Goal: Transaction & Acquisition: Purchase product/service

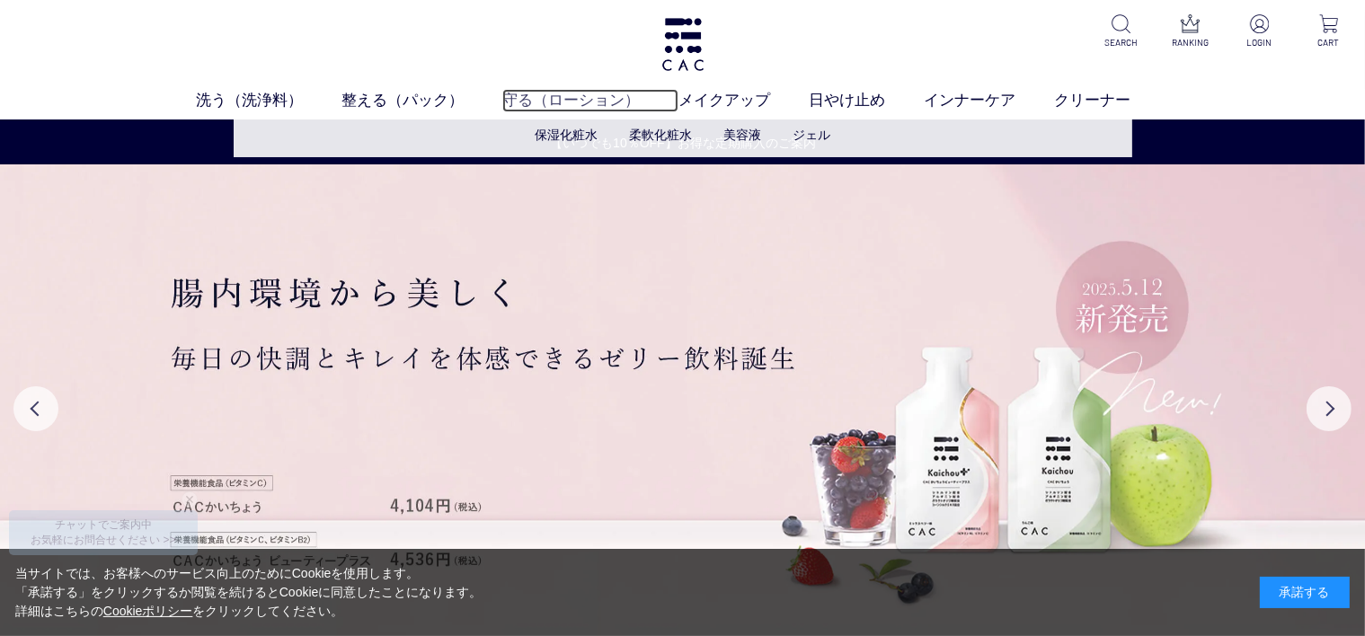
click at [549, 103] on link "守る（ローション）" at bounding box center [590, 100] width 176 height 23
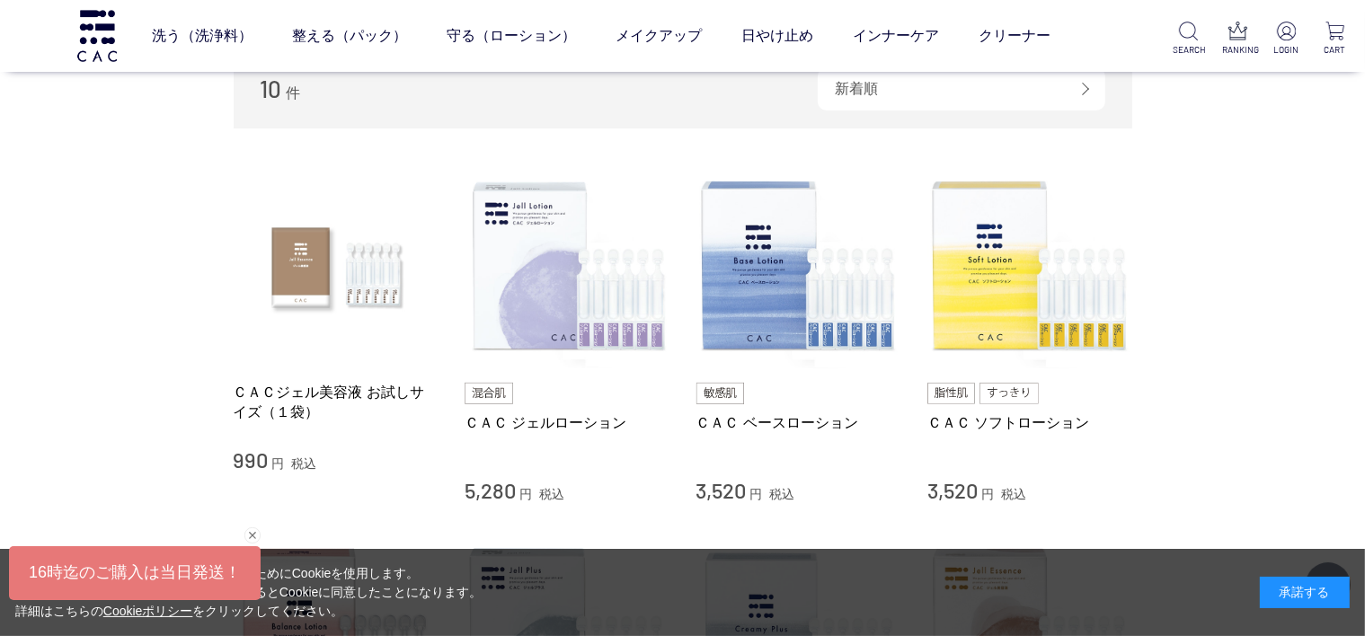
scroll to position [286, 0]
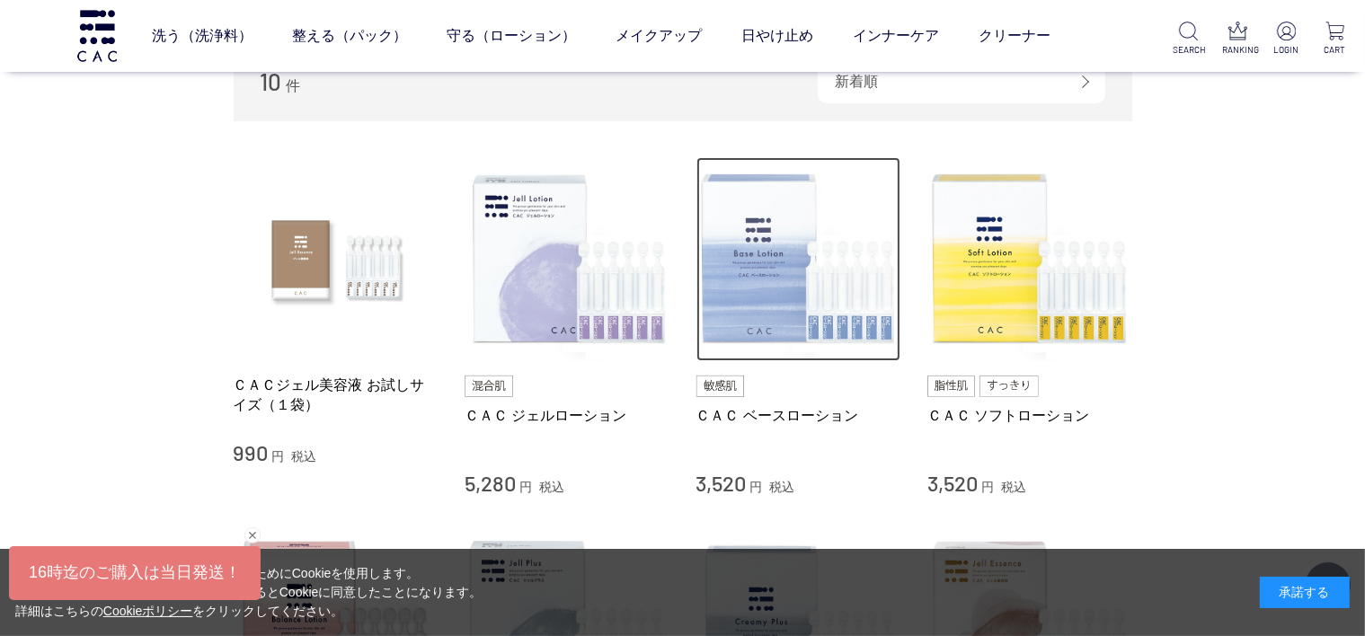
click at [751, 283] on img at bounding box center [799, 259] width 205 height 205
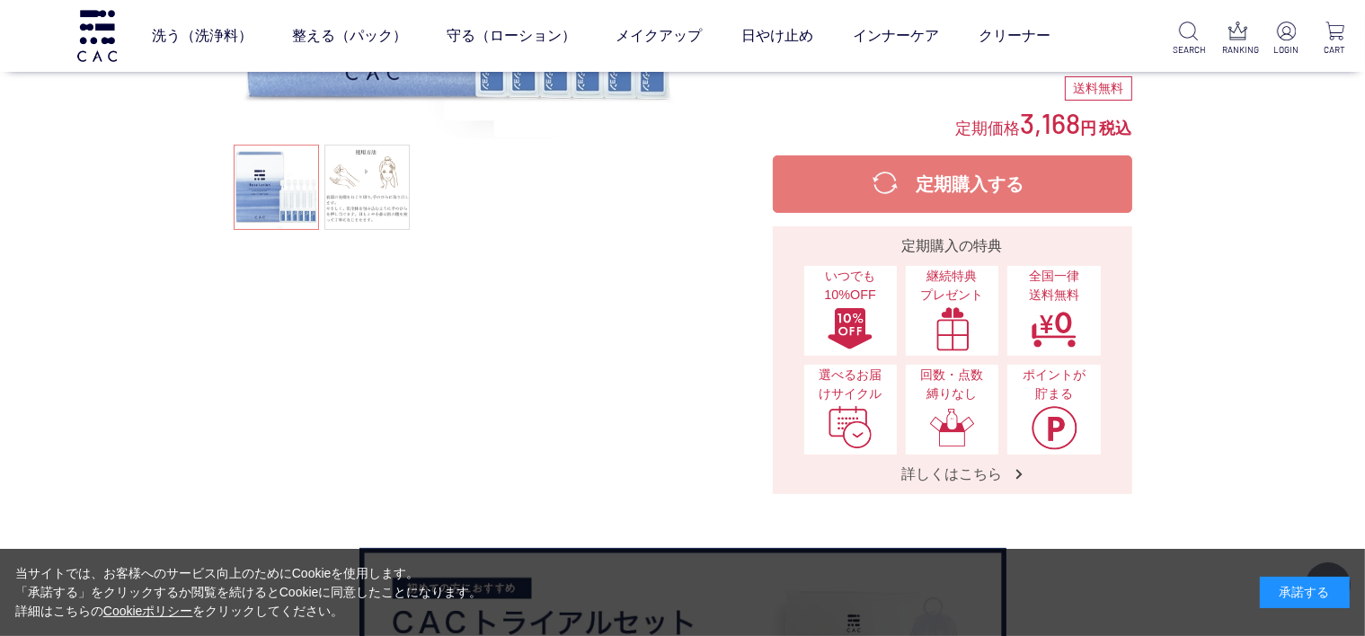
scroll to position [381, 0]
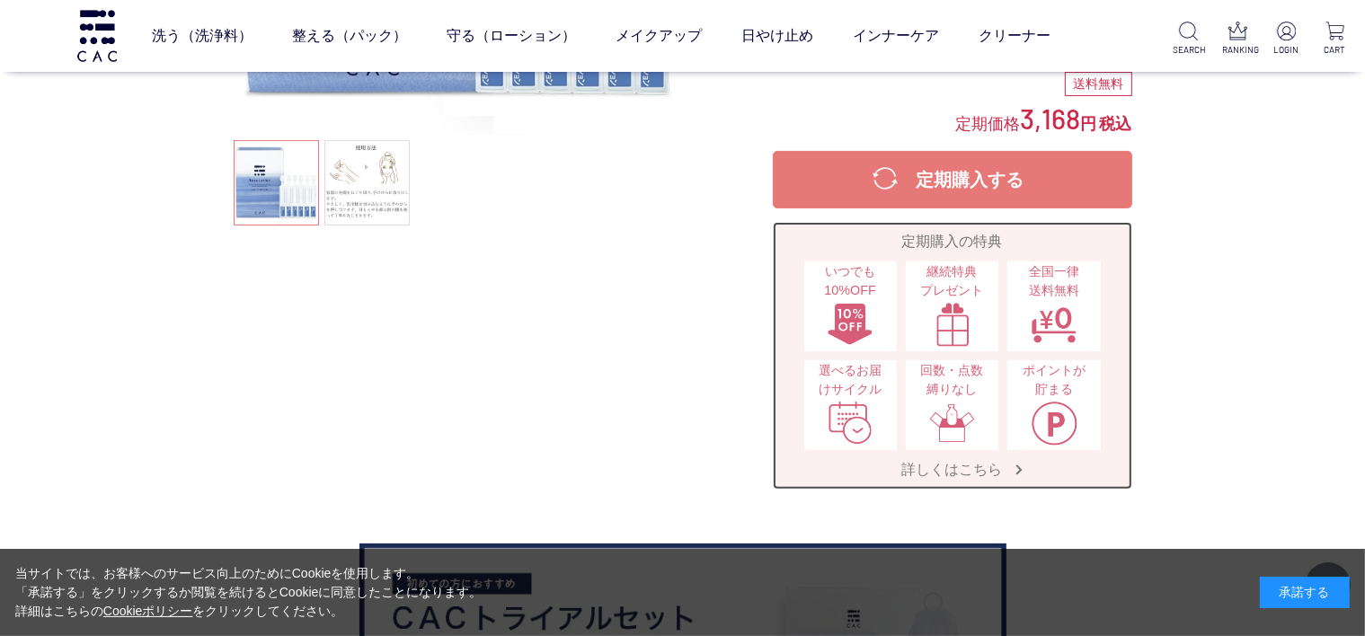
click at [867, 412] on img at bounding box center [850, 423] width 47 height 45
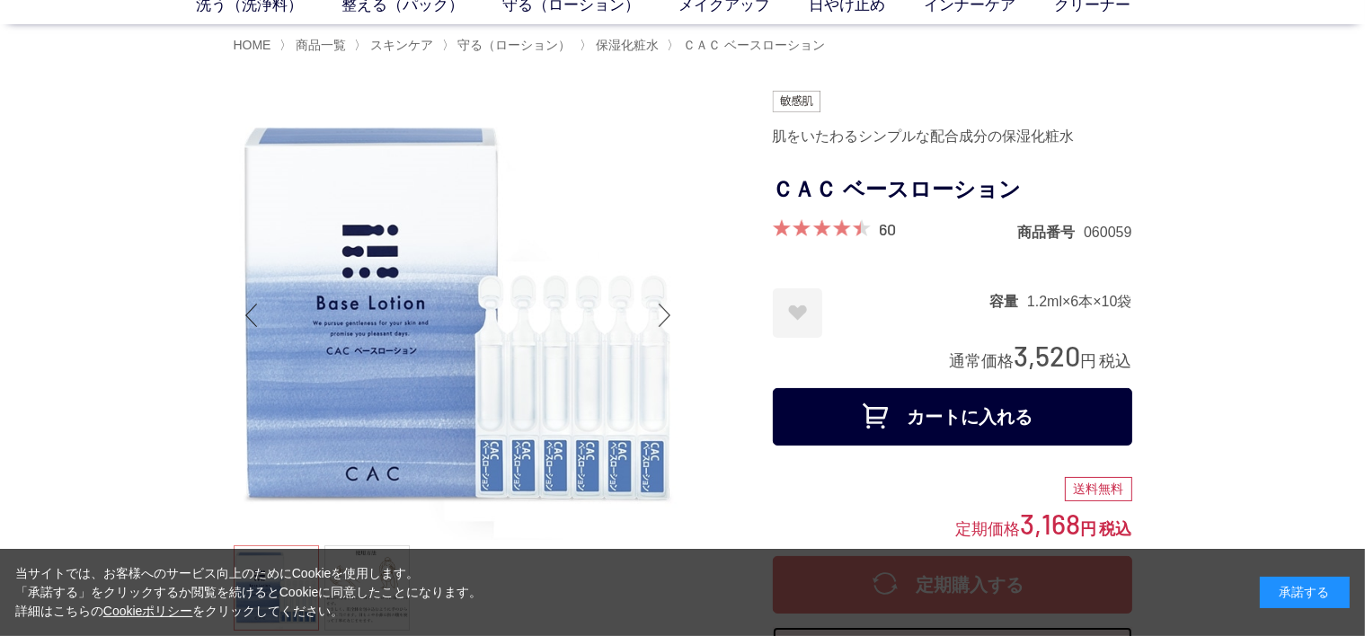
scroll to position [95, 0]
click at [949, 407] on button "カートに入れる" at bounding box center [953, 417] width 360 height 58
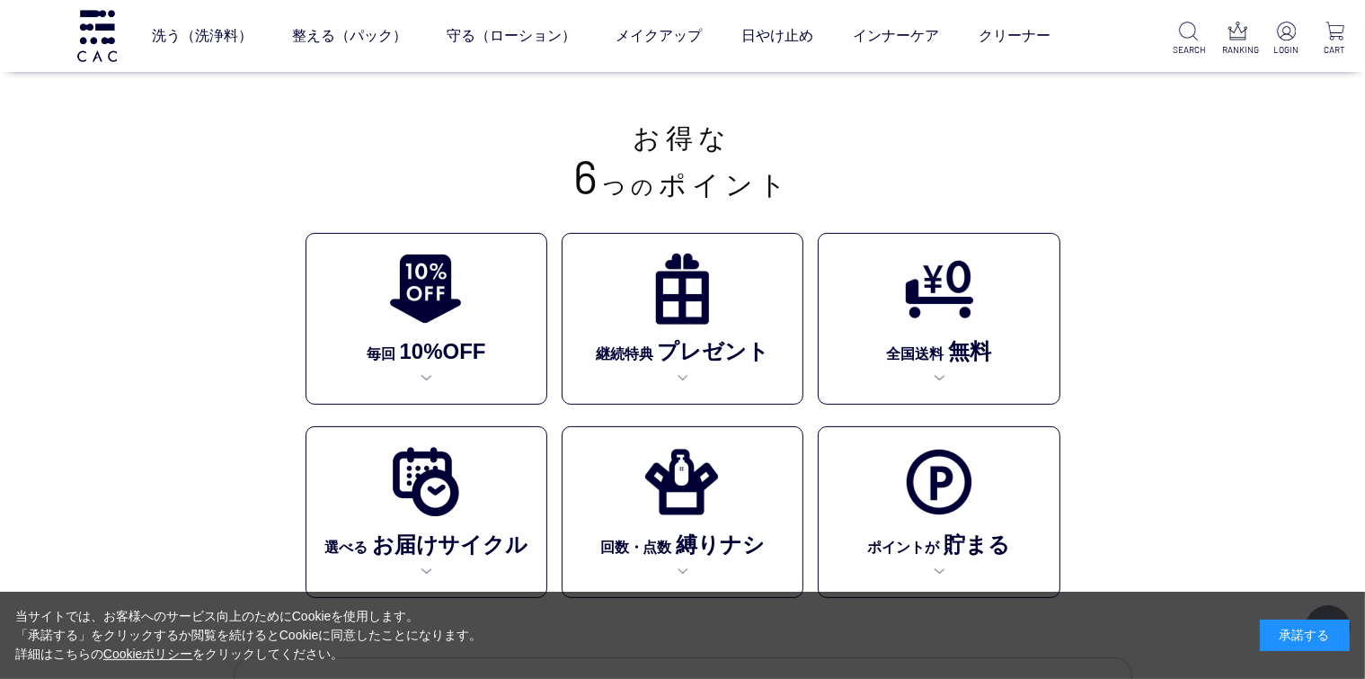
scroll to position [407, 0]
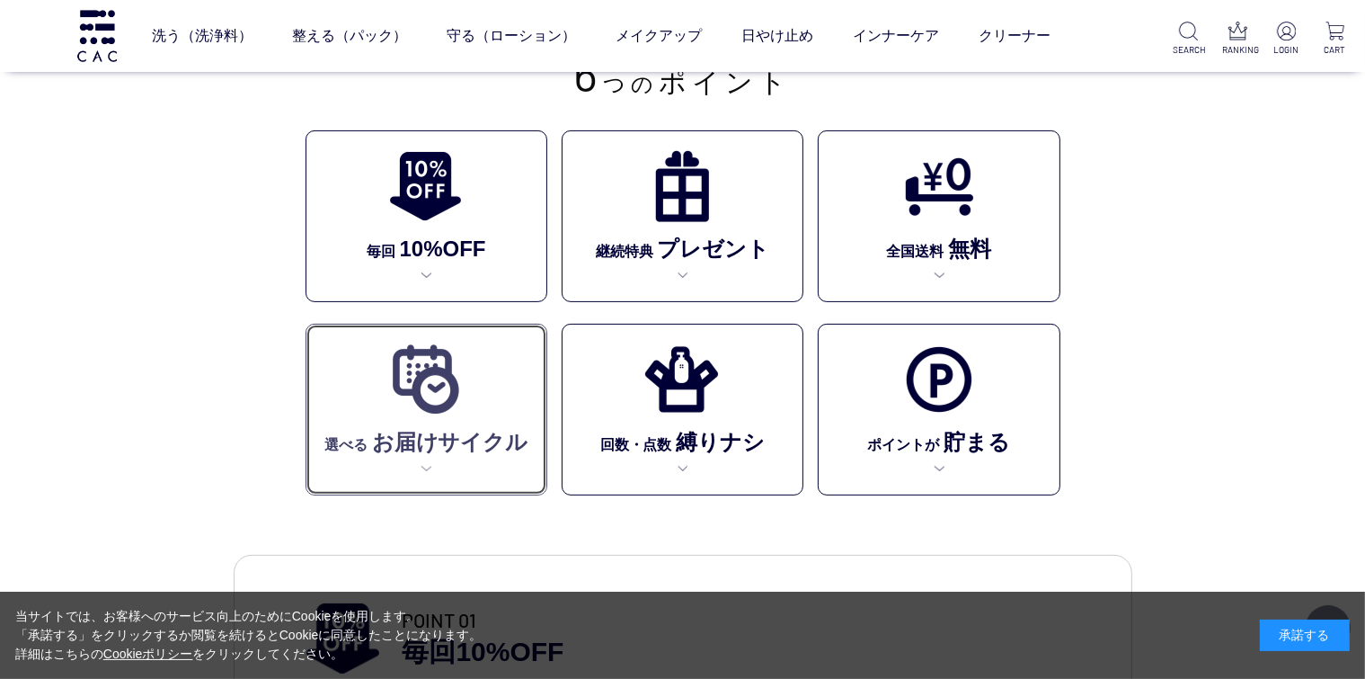
click at [458, 355] on img at bounding box center [426, 379] width 74 height 74
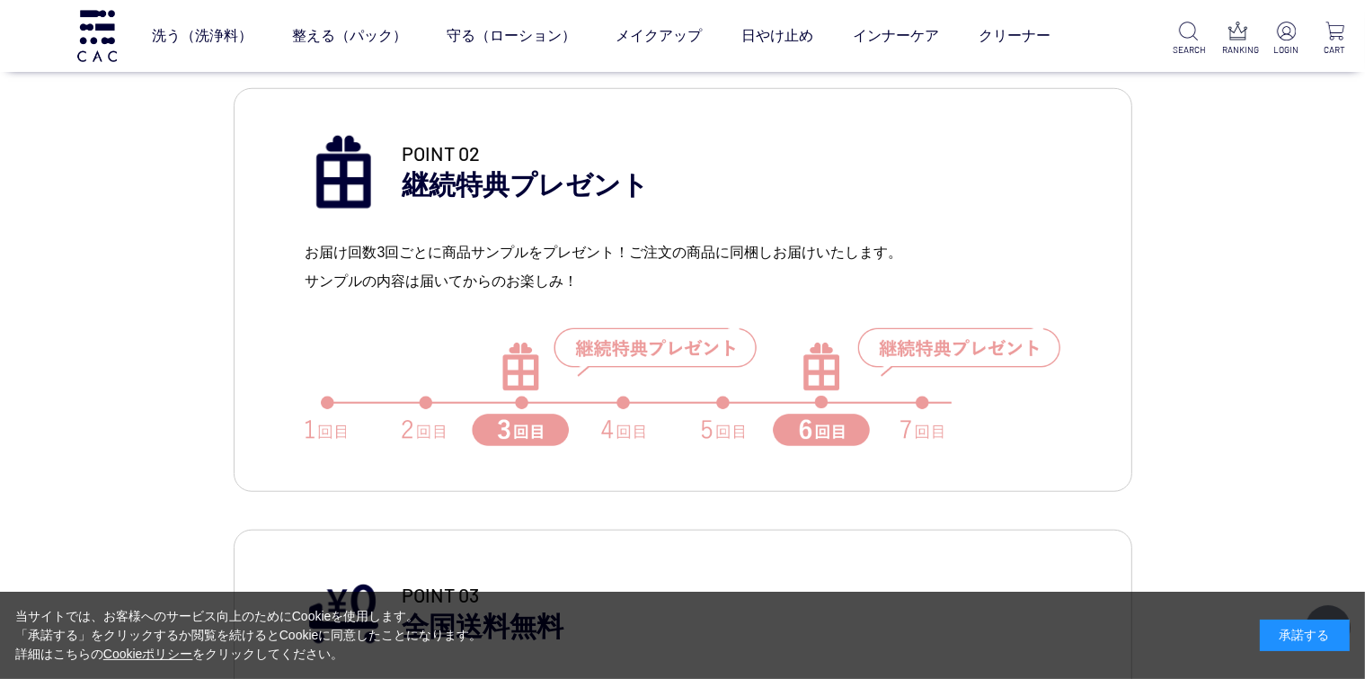
scroll to position [1444, 0]
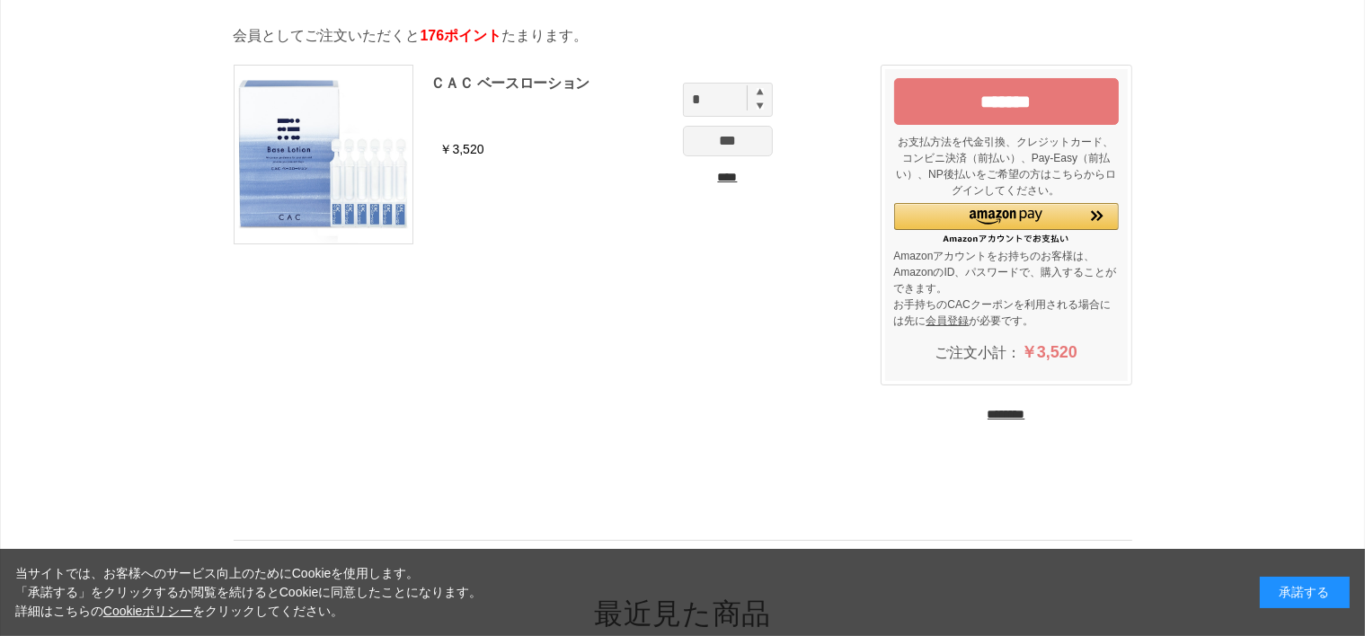
scroll to position [95, 0]
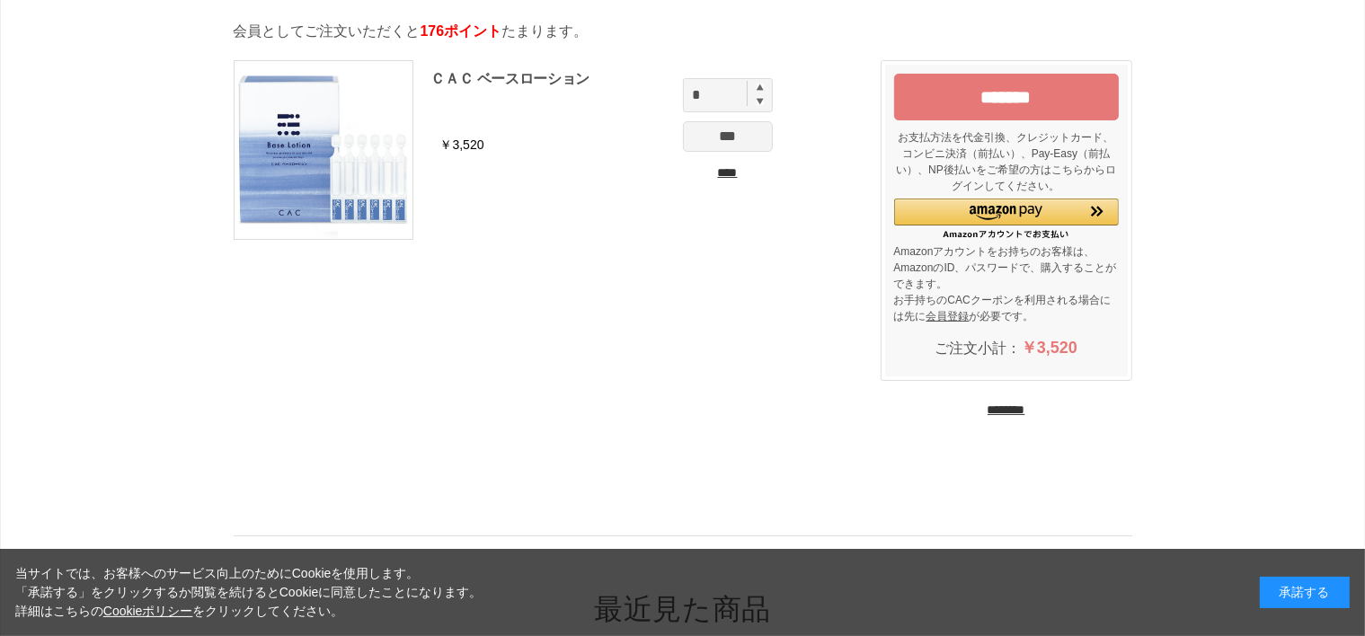
click at [1026, 404] on input "********" at bounding box center [1007, 410] width 38 height 17
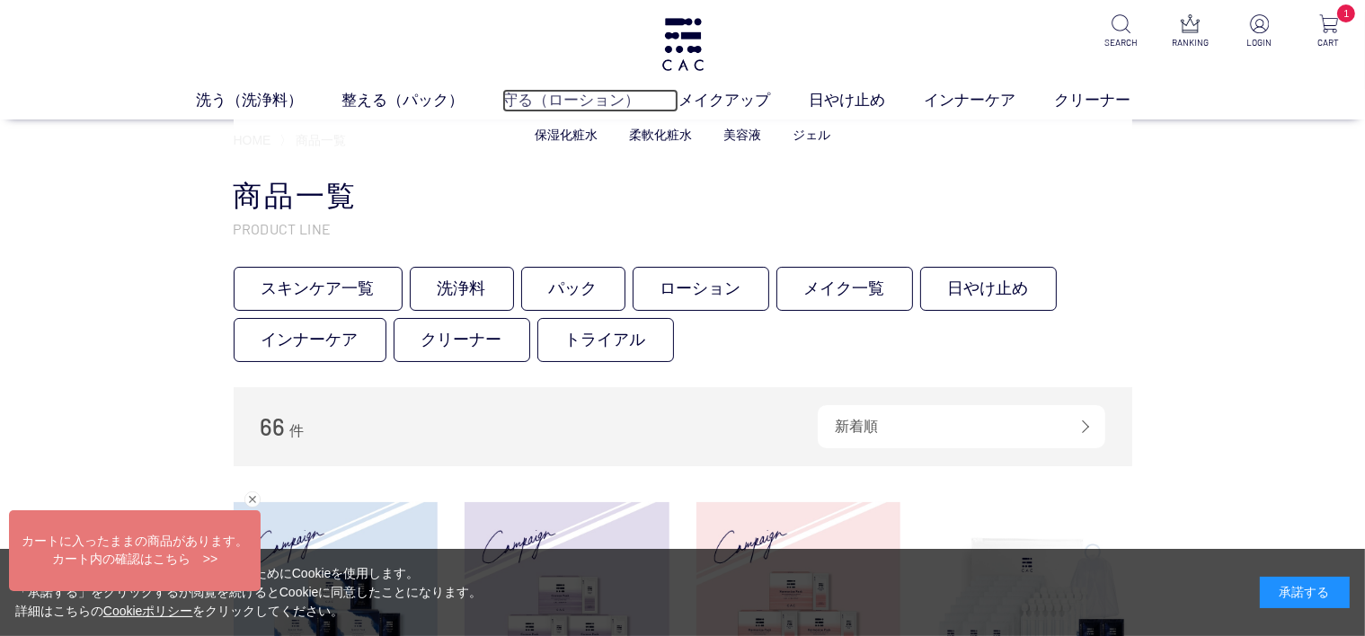
click at [545, 105] on link "守る（ローション）" at bounding box center [590, 100] width 176 height 23
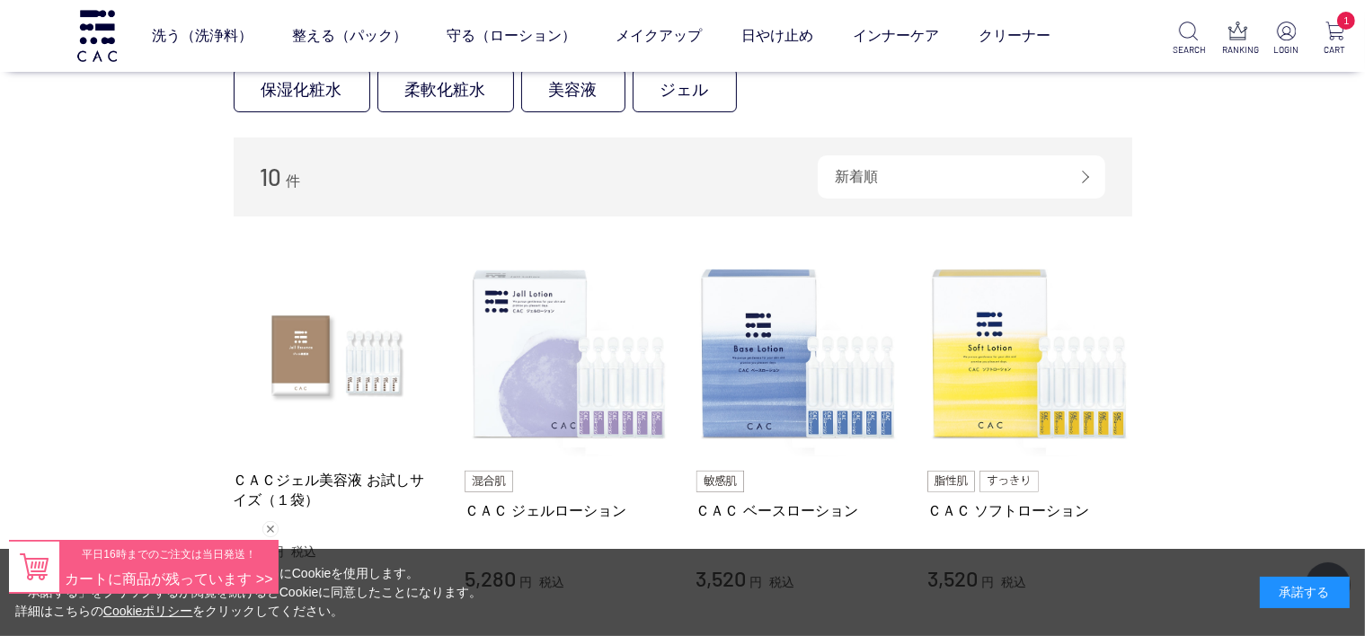
scroll to position [286, 0]
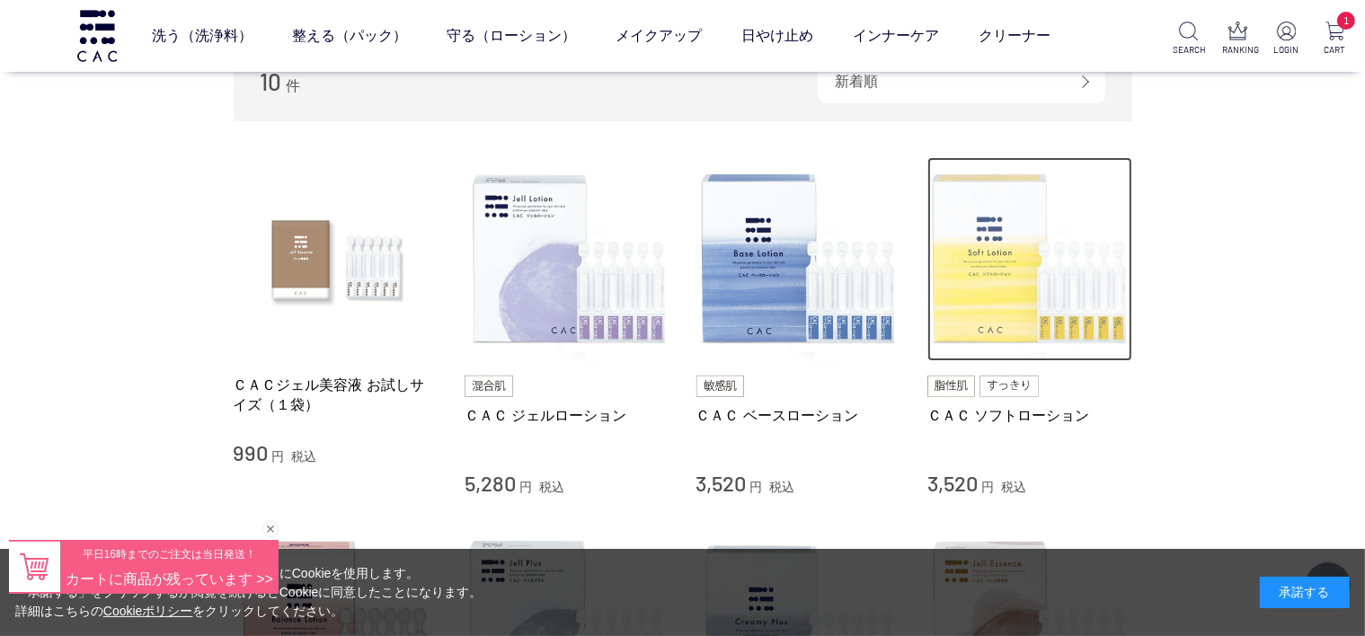
click at [1005, 312] on img at bounding box center [1030, 259] width 205 height 205
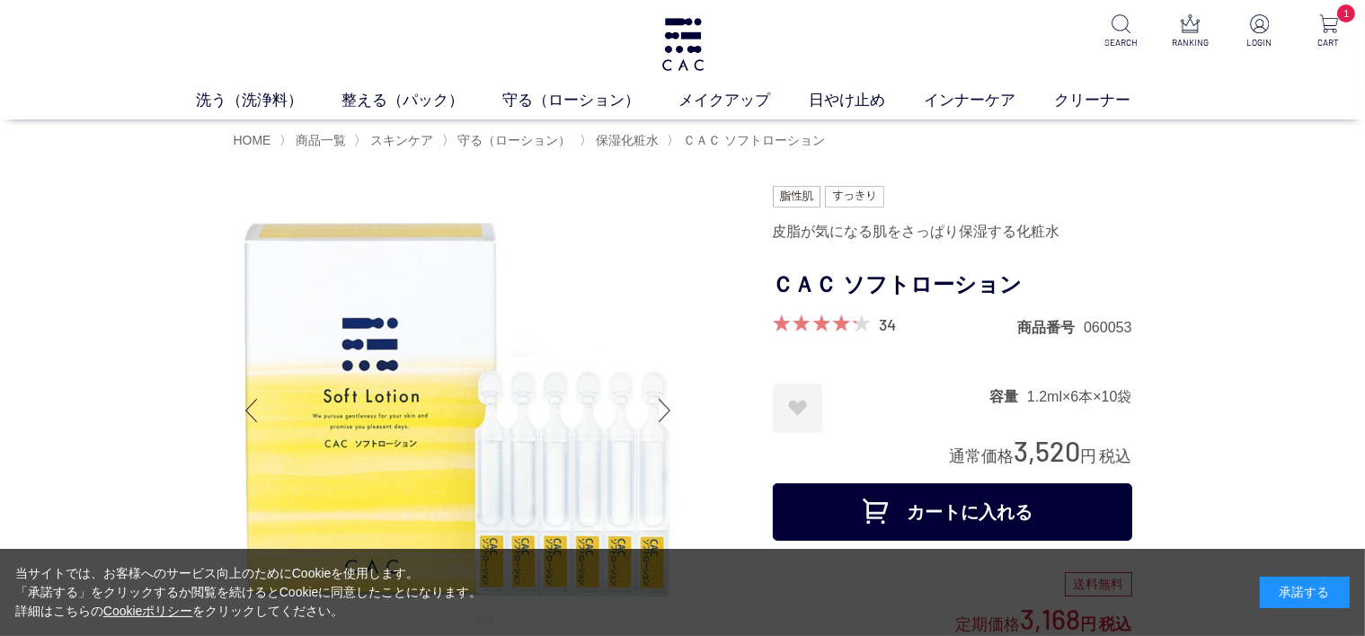
scroll to position [95, 0]
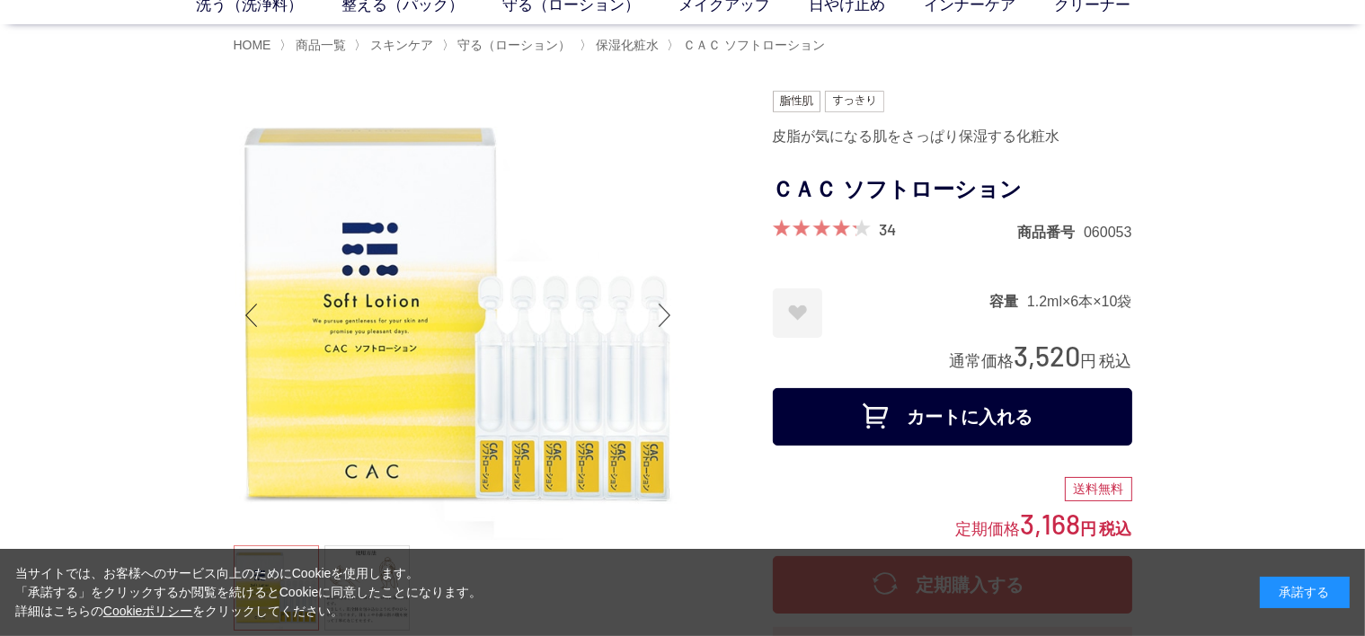
click at [960, 413] on button "カートに入れる" at bounding box center [953, 417] width 360 height 58
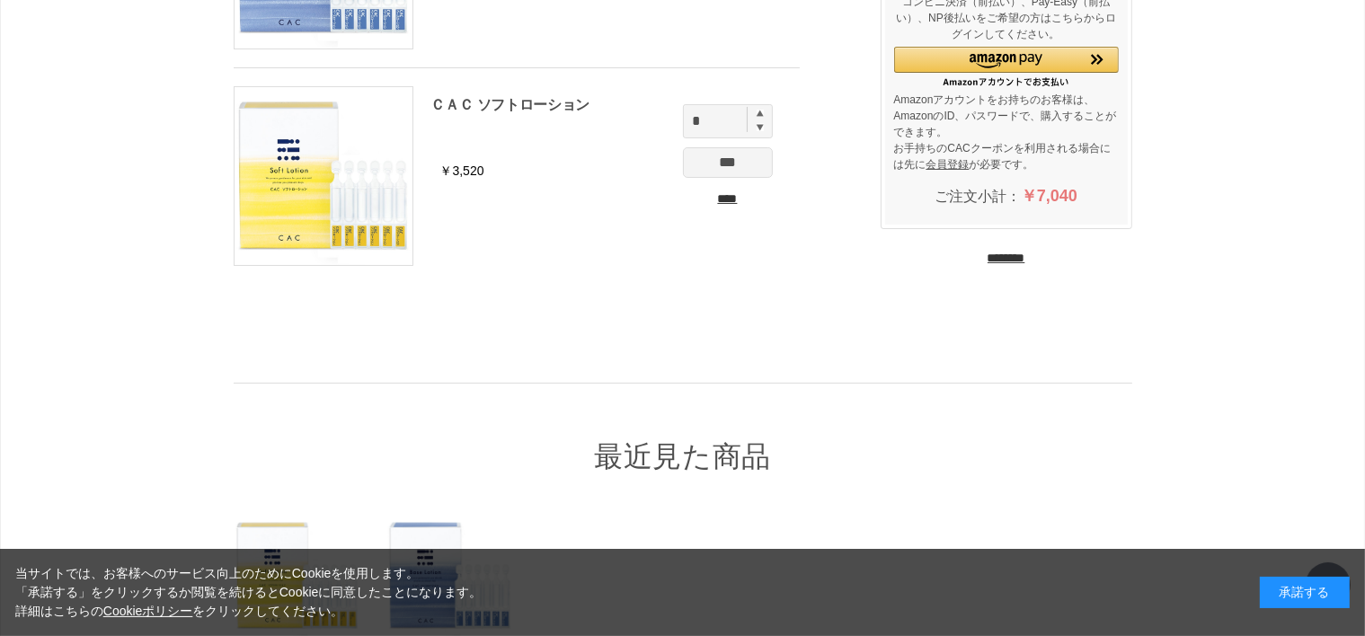
scroll to position [286, 0]
click at [1010, 252] on input "********" at bounding box center [1007, 258] width 38 height 17
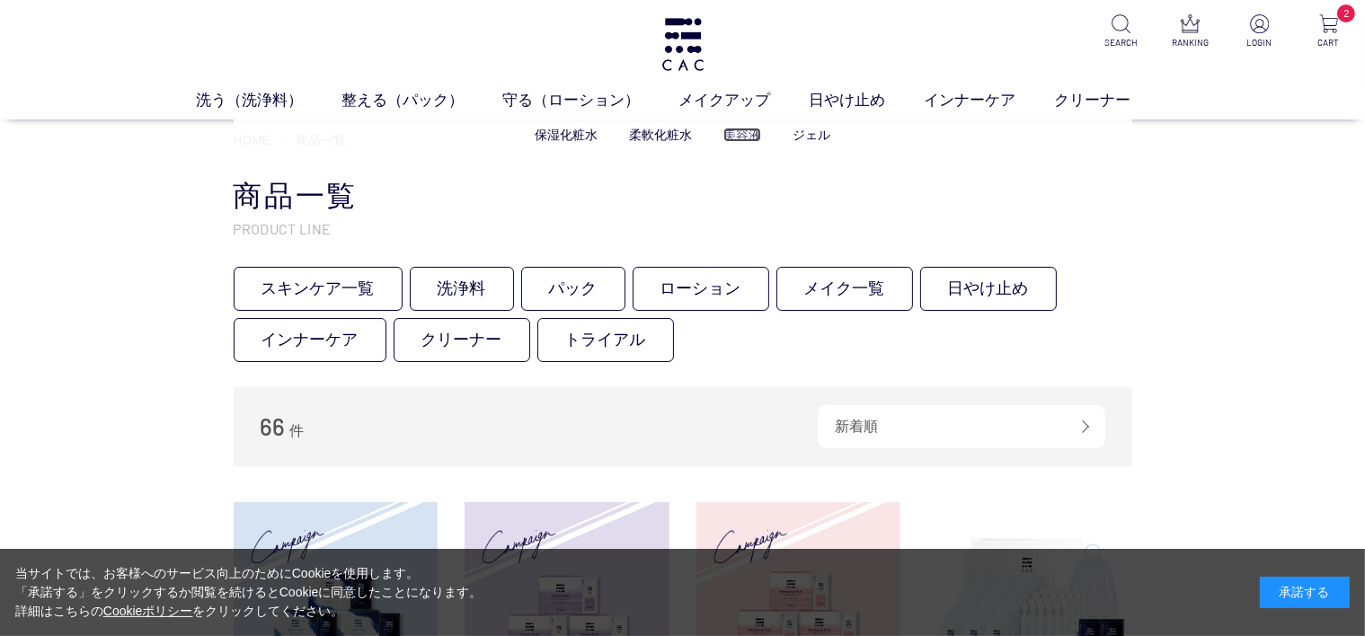
click at [741, 135] on link "美容液" at bounding box center [743, 135] width 38 height 14
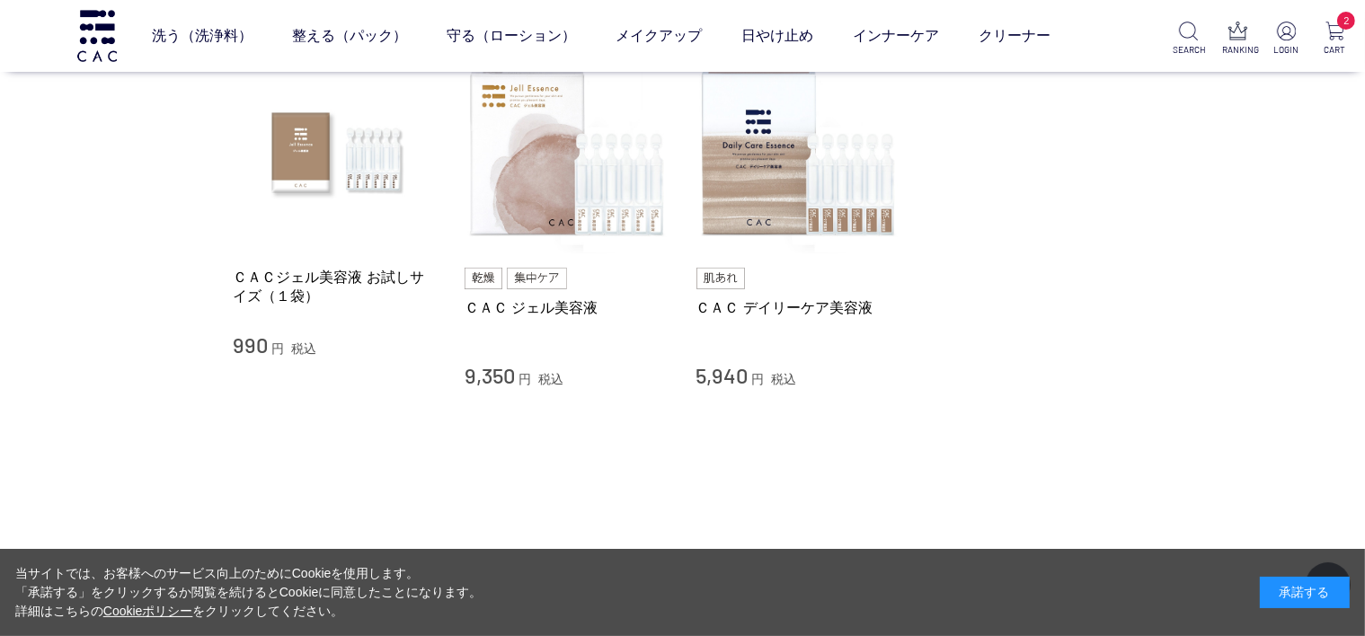
scroll to position [191, 0]
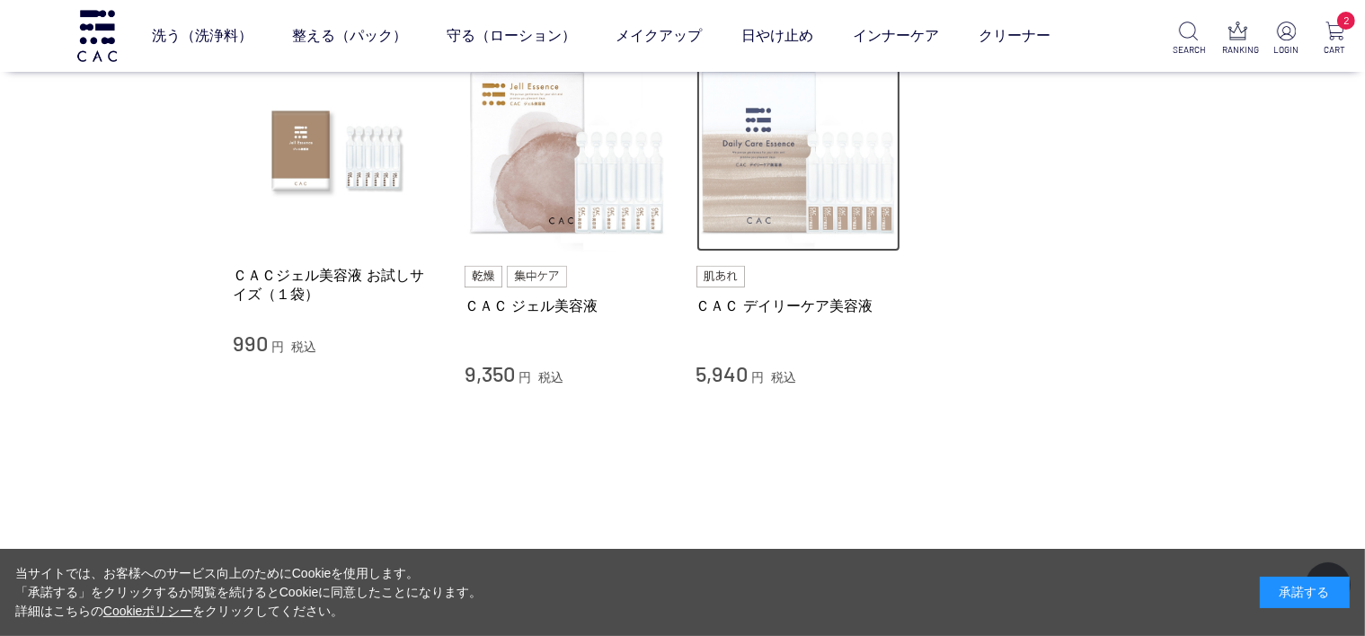
click at [751, 223] on img at bounding box center [799, 150] width 205 height 205
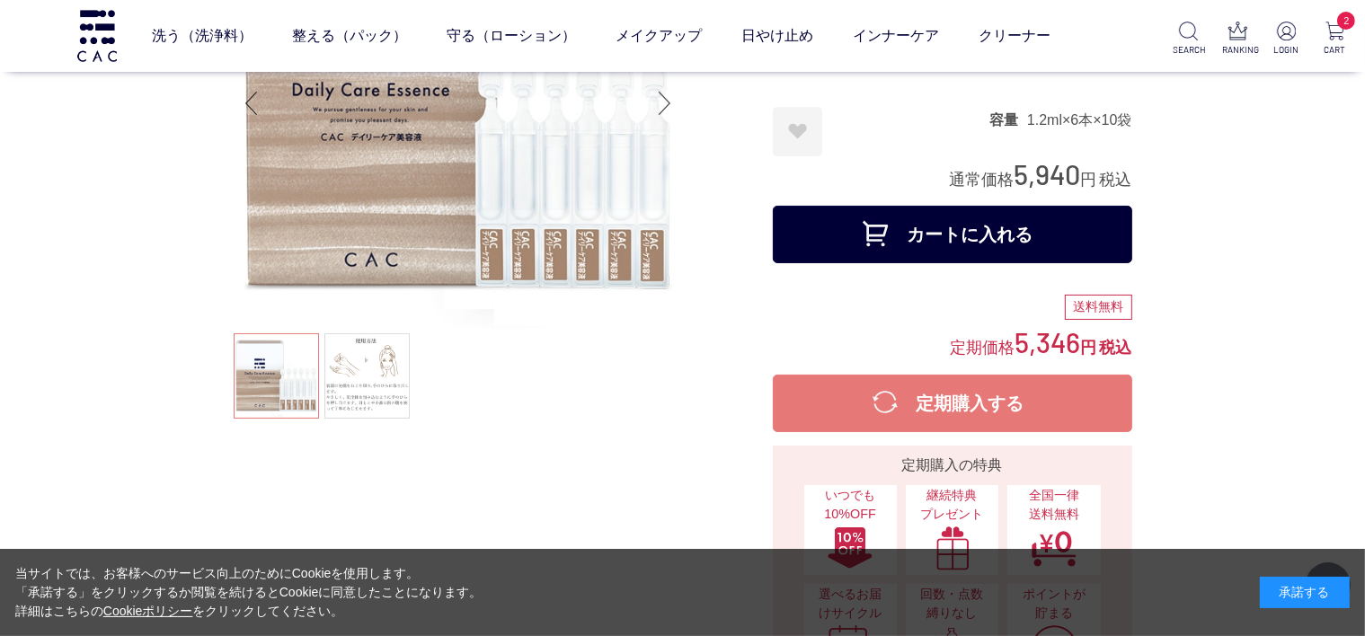
scroll to position [191, 0]
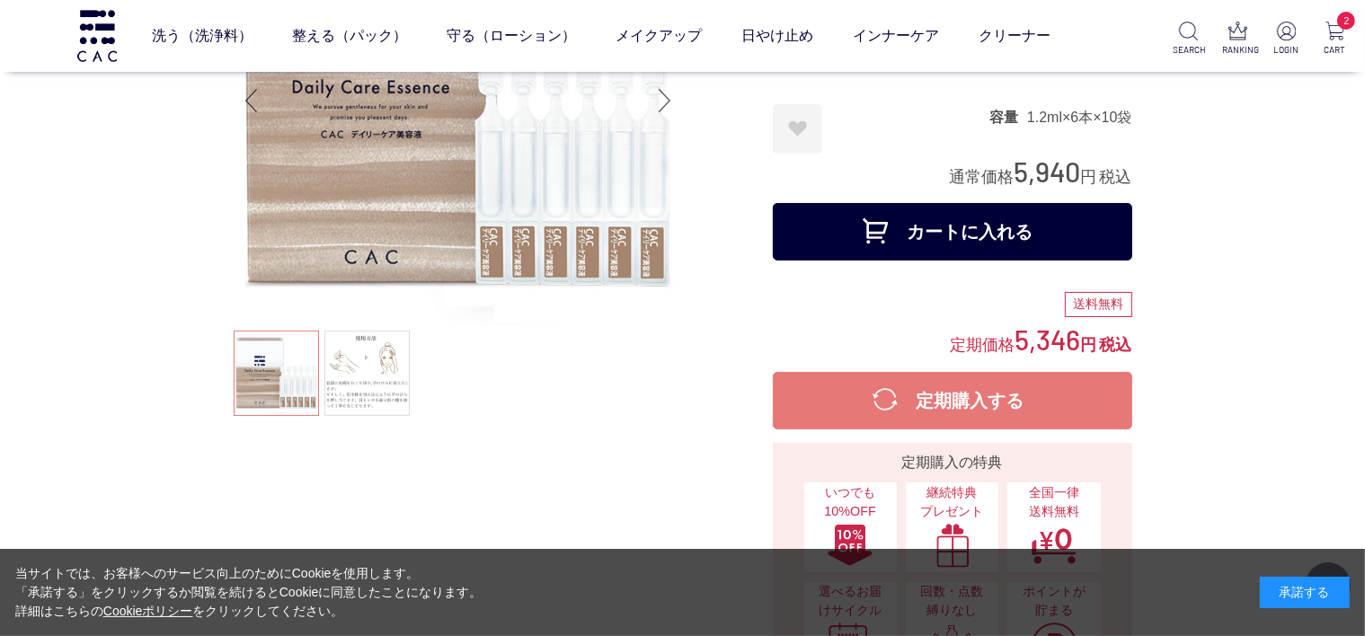
click at [836, 229] on button "カートに入れる" at bounding box center [953, 232] width 360 height 58
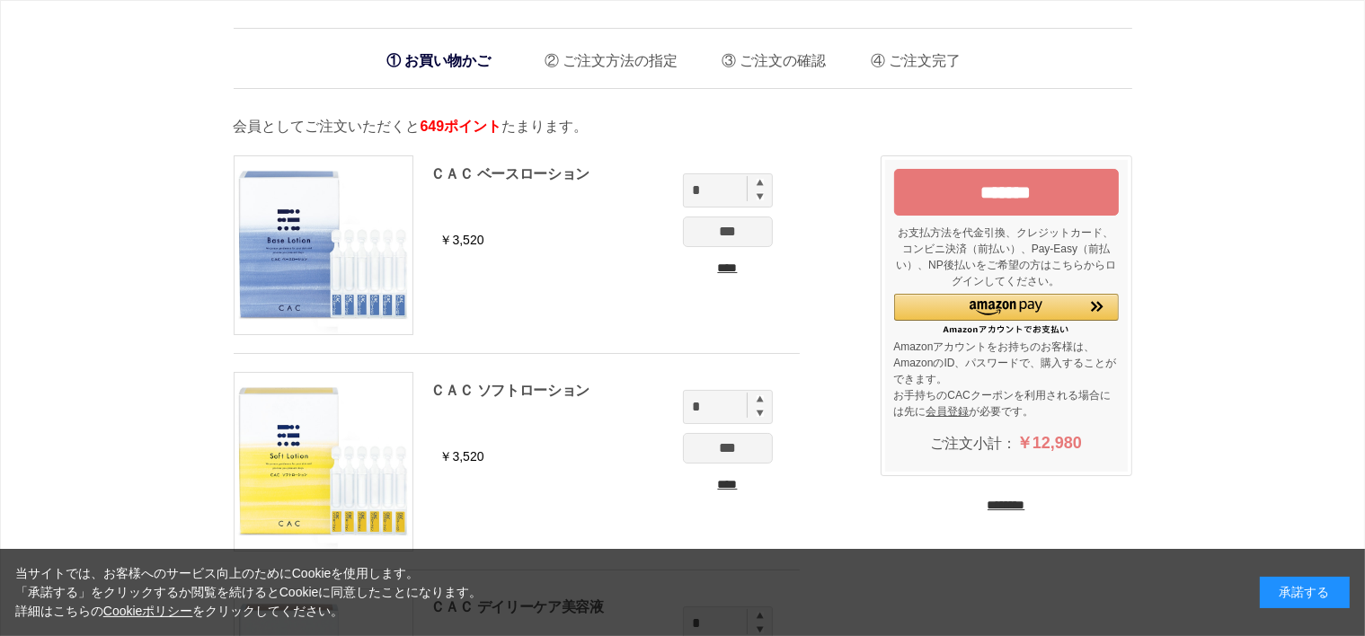
click at [988, 501] on input "********" at bounding box center [1007, 505] width 38 height 17
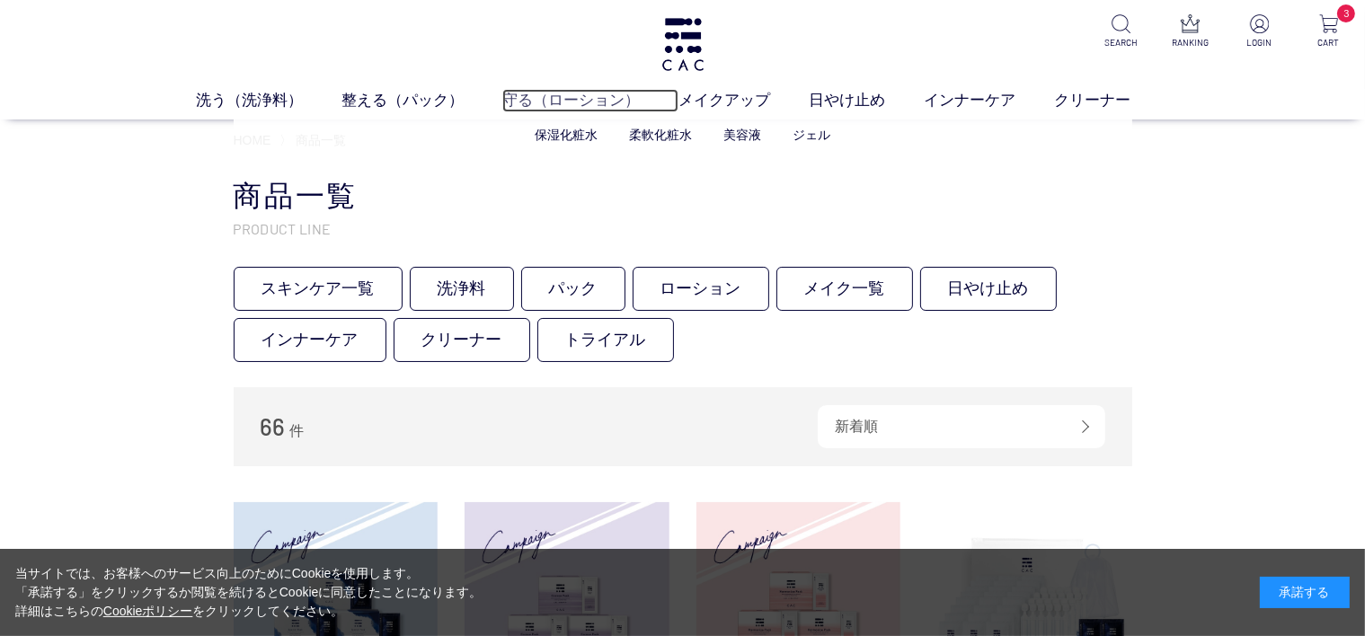
click at [530, 106] on link "守る（ローション）" at bounding box center [590, 100] width 176 height 23
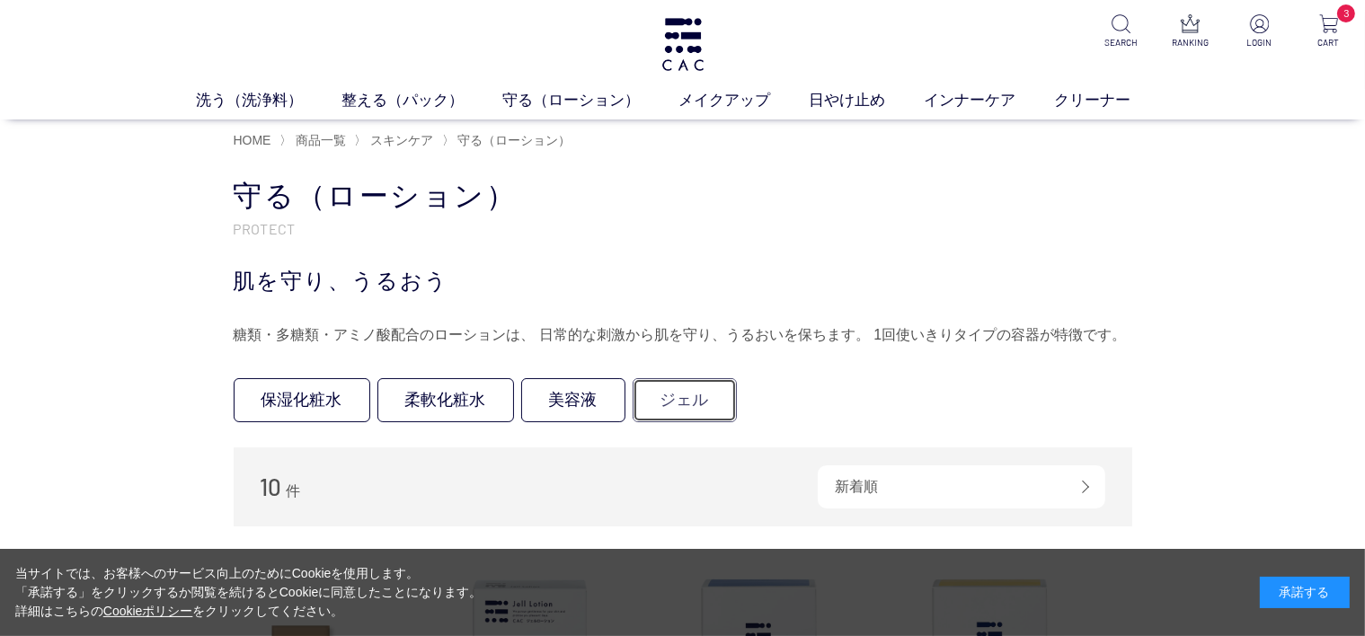
click at [680, 399] on link "ジェル" at bounding box center [685, 400] width 104 height 44
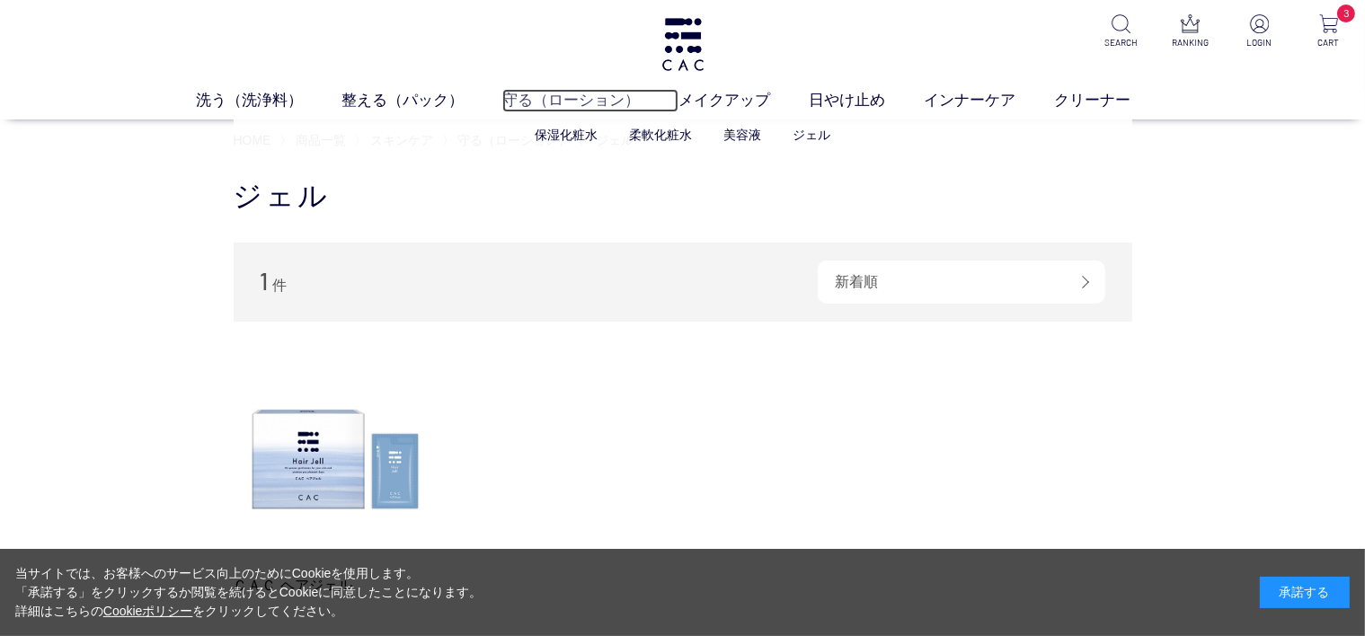
click at [550, 101] on link "守る（ローション）" at bounding box center [590, 100] width 176 height 23
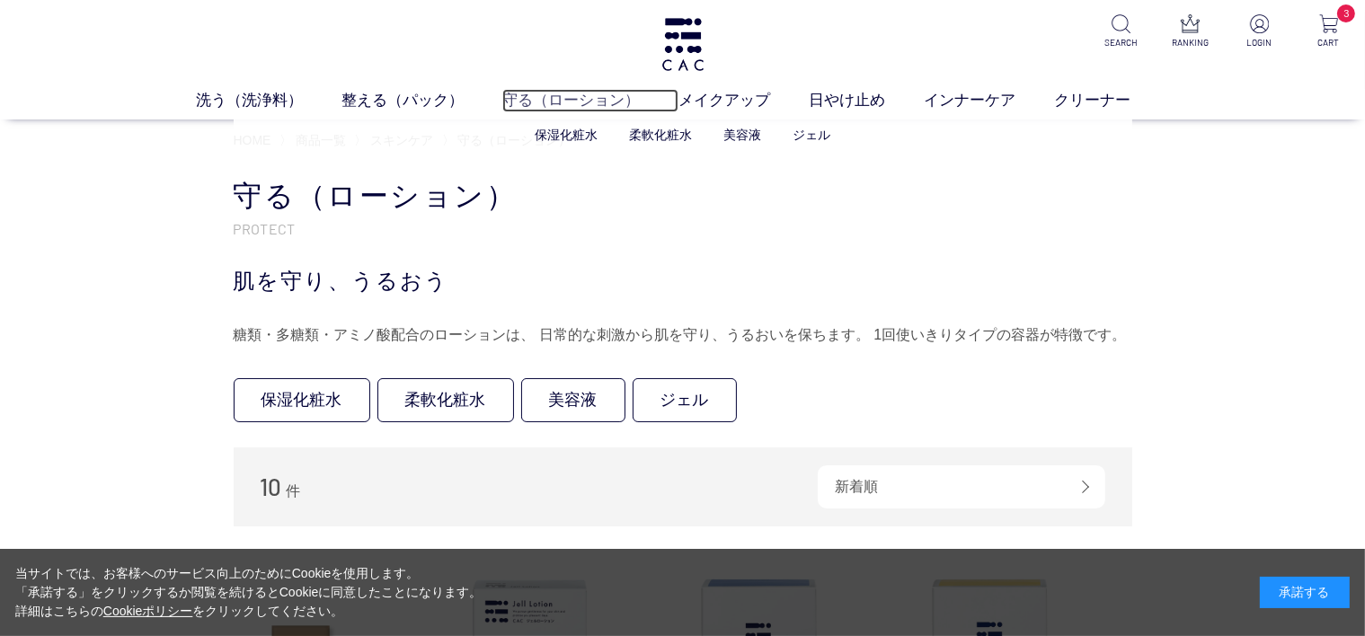
click at [552, 98] on link "守る（ローション）" at bounding box center [590, 100] width 176 height 23
click at [550, 133] on link "保湿化粧水" at bounding box center [566, 135] width 63 height 14
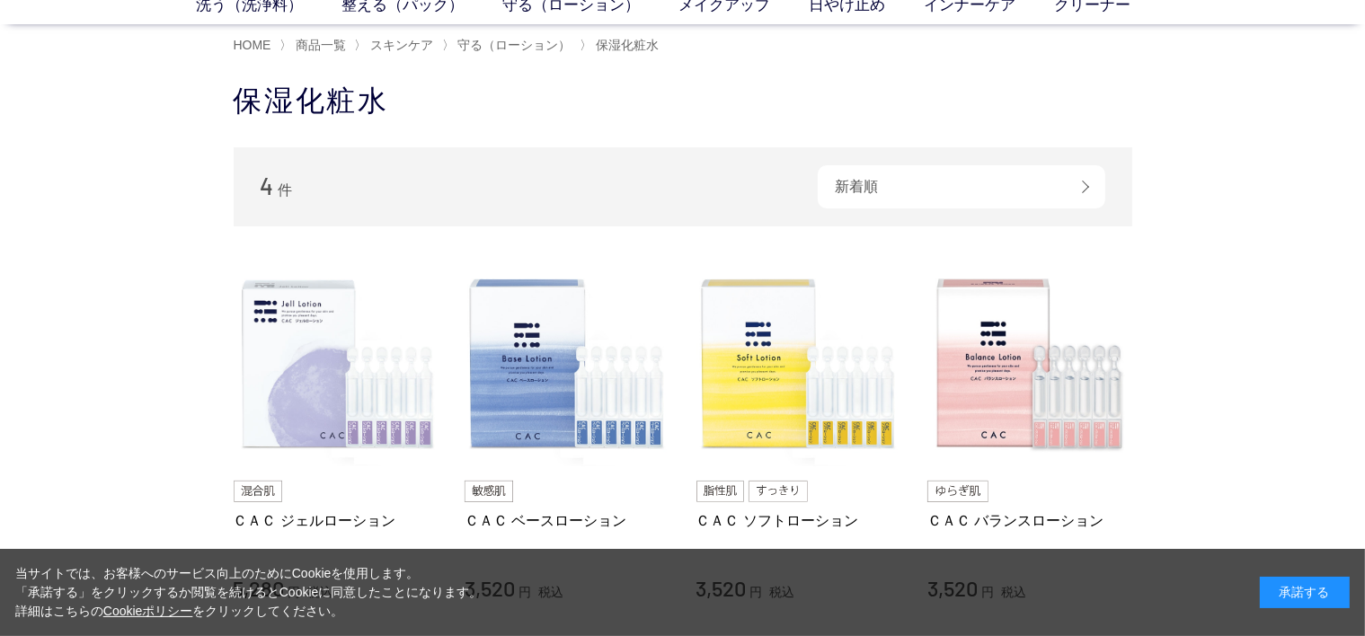
scroll to position [95, 0]
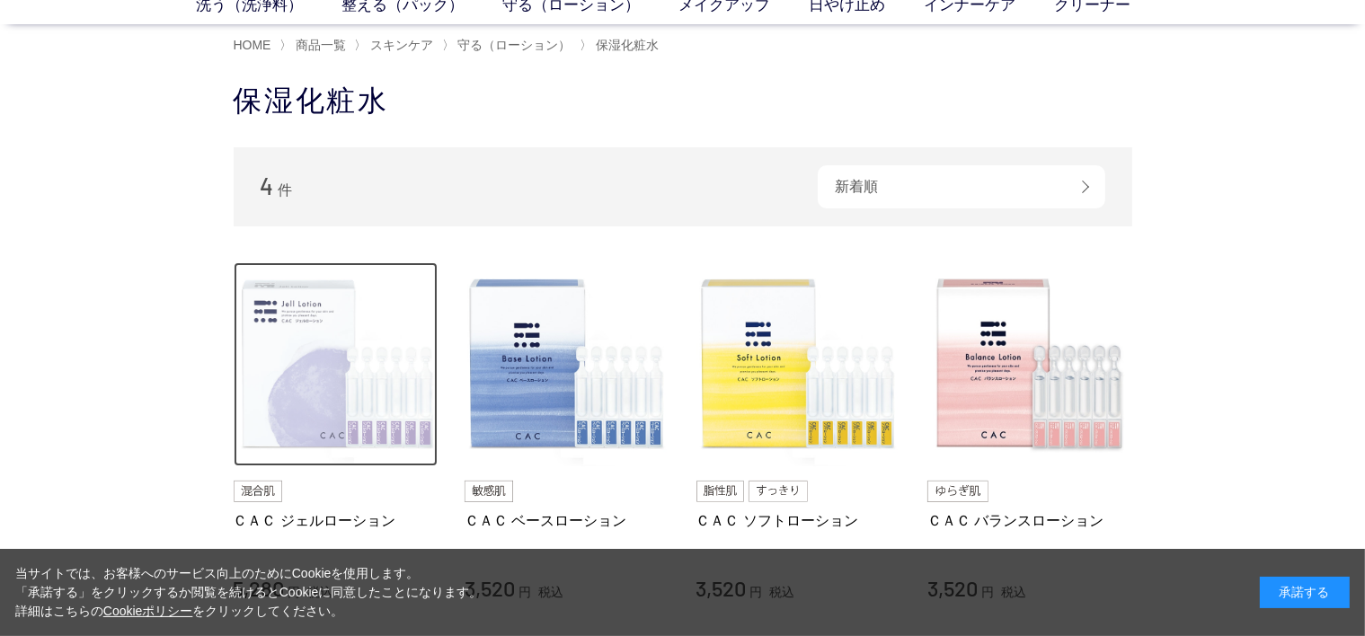
click at [320, 362] on img at bounding box center [336, 364] width 205 height 205
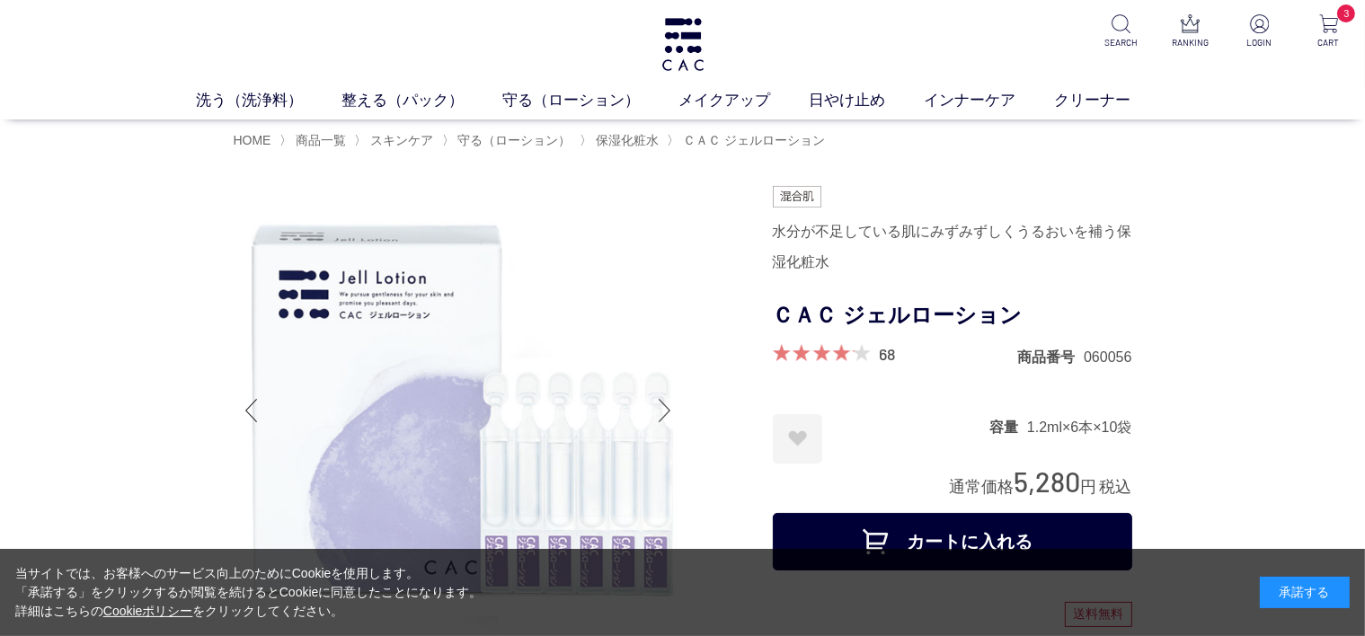
click at [898, 537] on button "カートに入れる" at bounding box center [953, 542] width 360 height 58
click at [660, 134] on link "柔軟化粧水" at bounding box center [660, 135] width 63 height 14
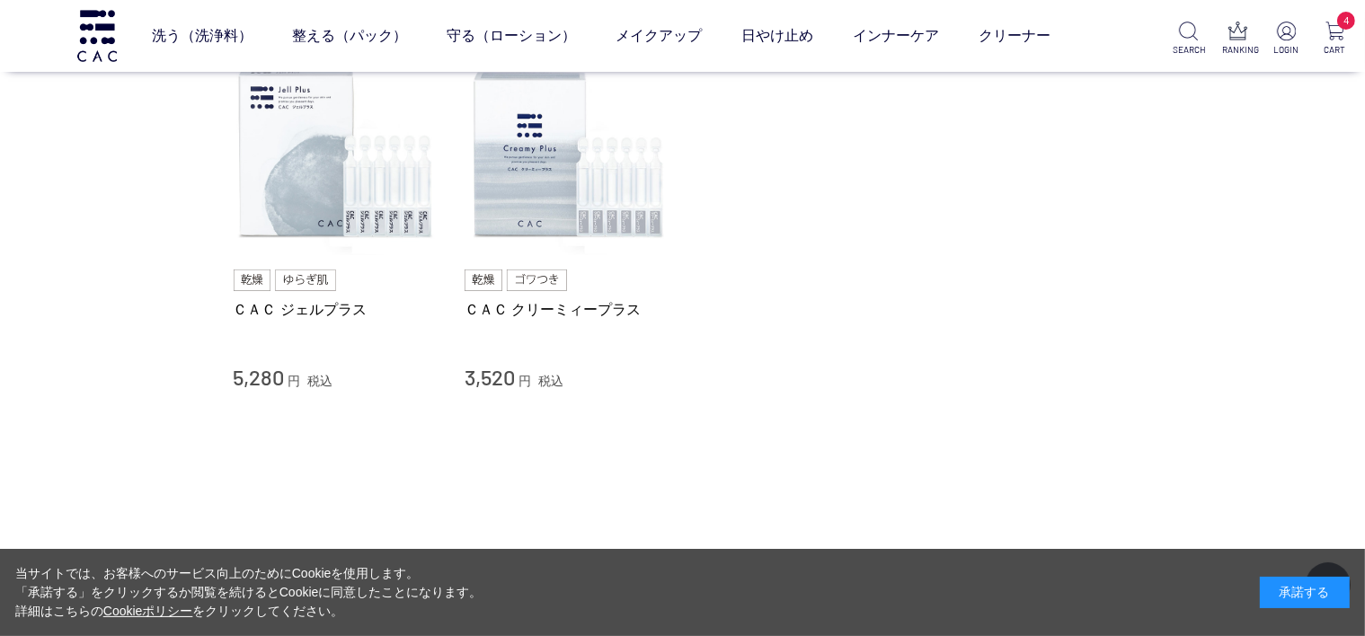
scroll to position [191, 0]
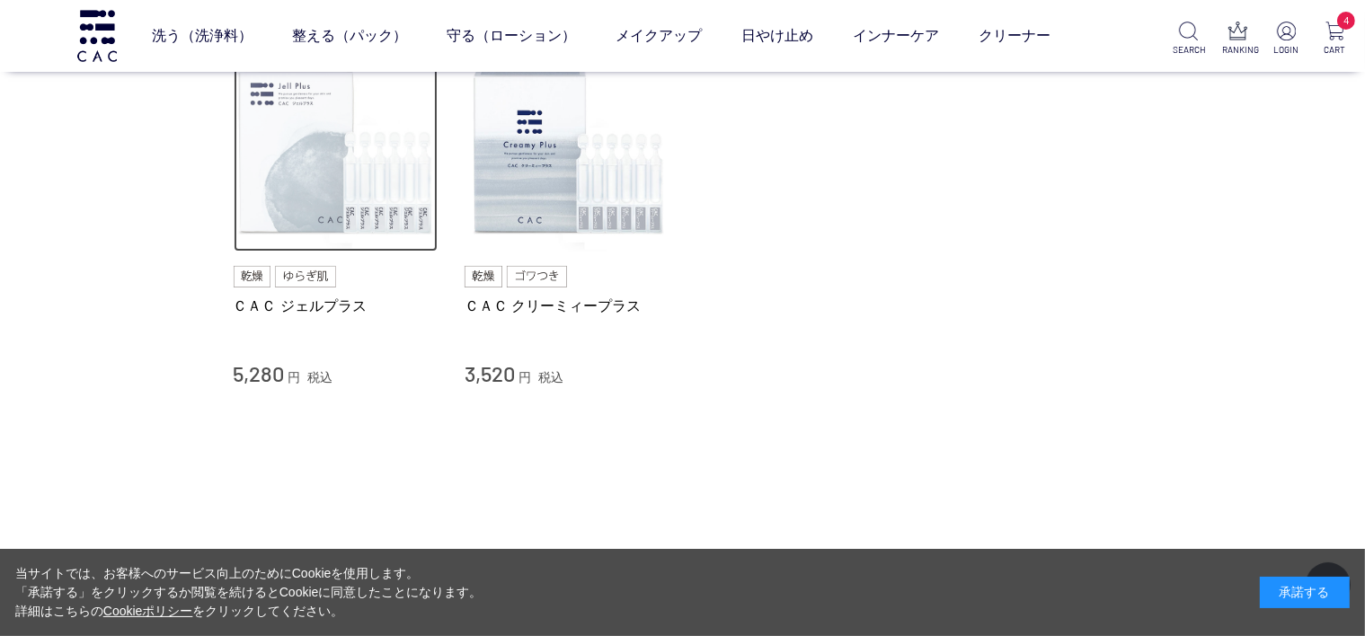
click at [309, 129] on img at bounding box center [336, 150] width 205 height 205
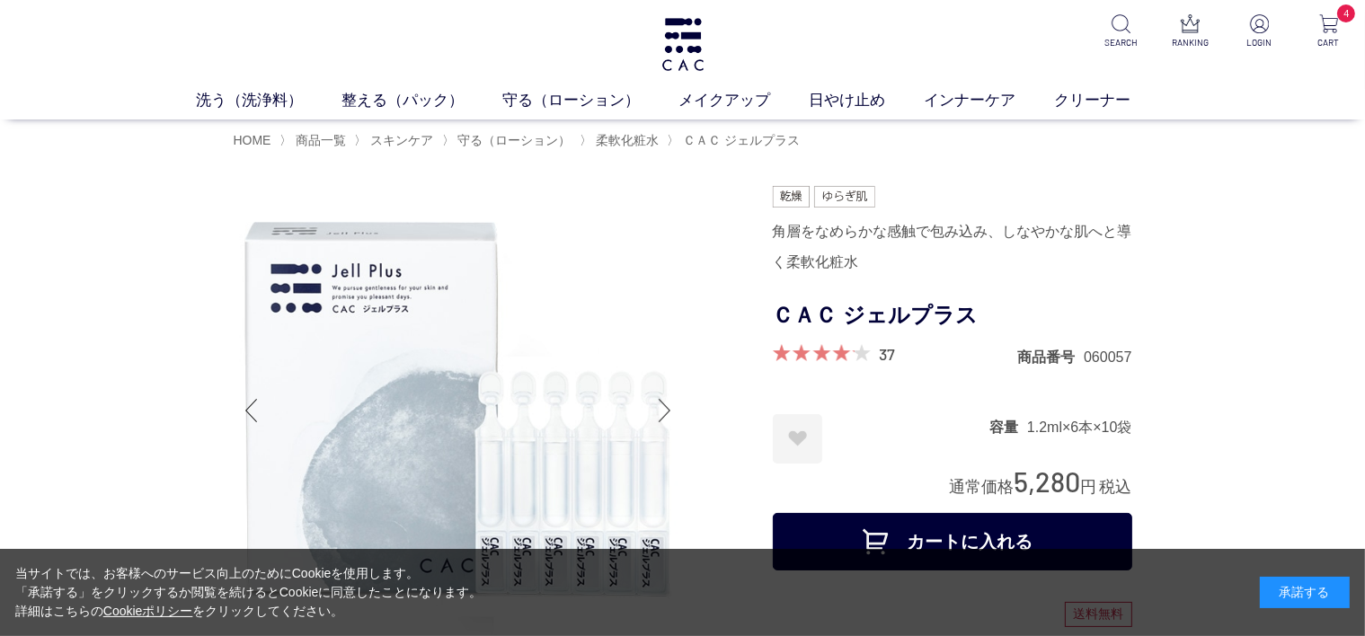
click at [885, 541] on button "カートに入れる" at bounding box center [953, 542] width 360 height 58
click at [595, 129] on link "保湿化粧水" at bounding box center [566, 135] width 63 height 14
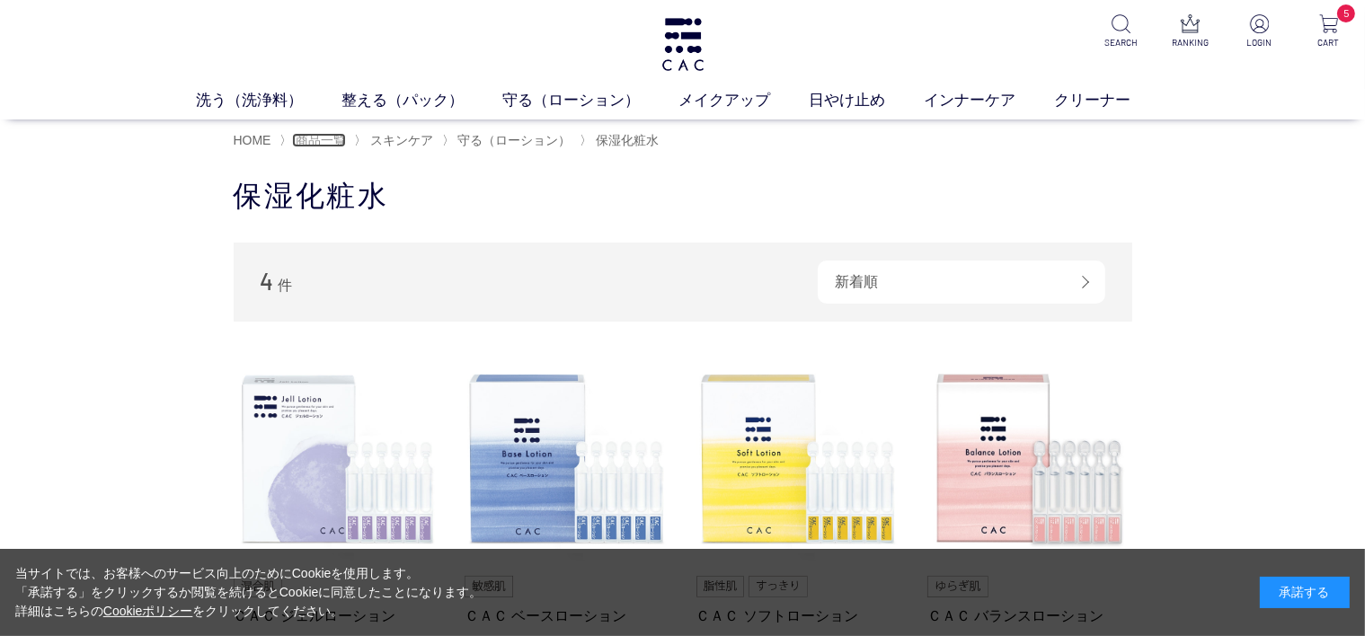
click at [339, 139] on span "商品一覧" at bounding box center [321, 140] width 50 height 14
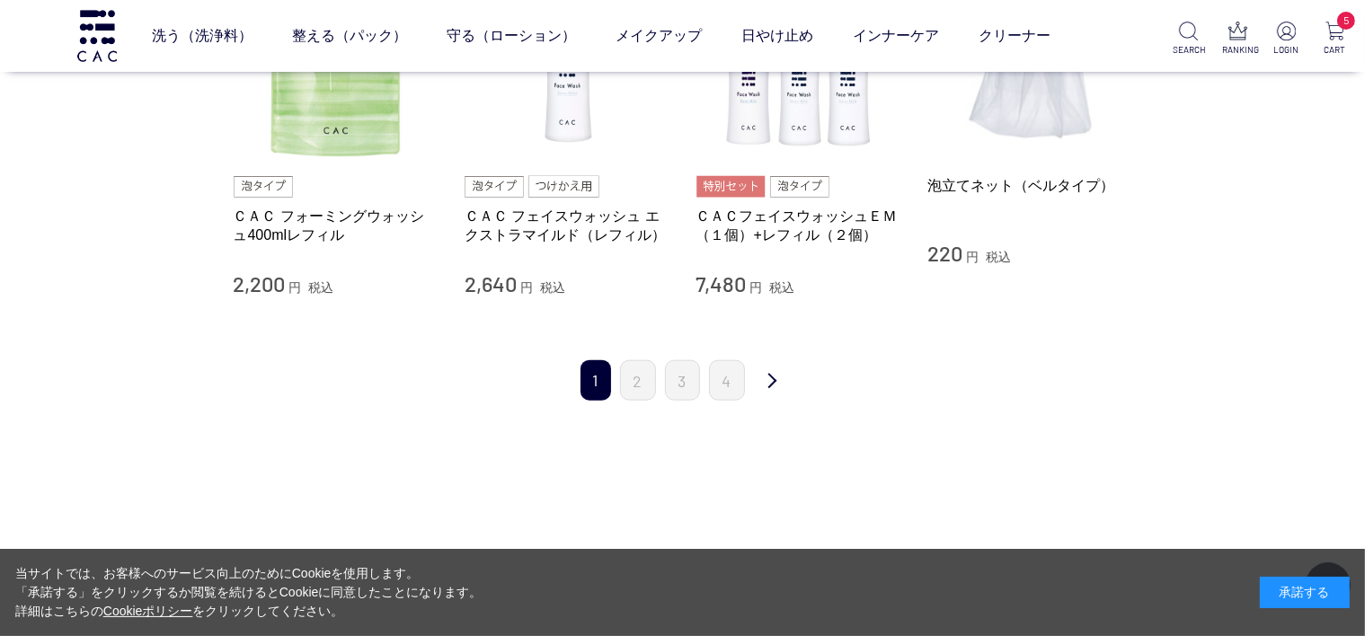
scroll to position [1909, 0]
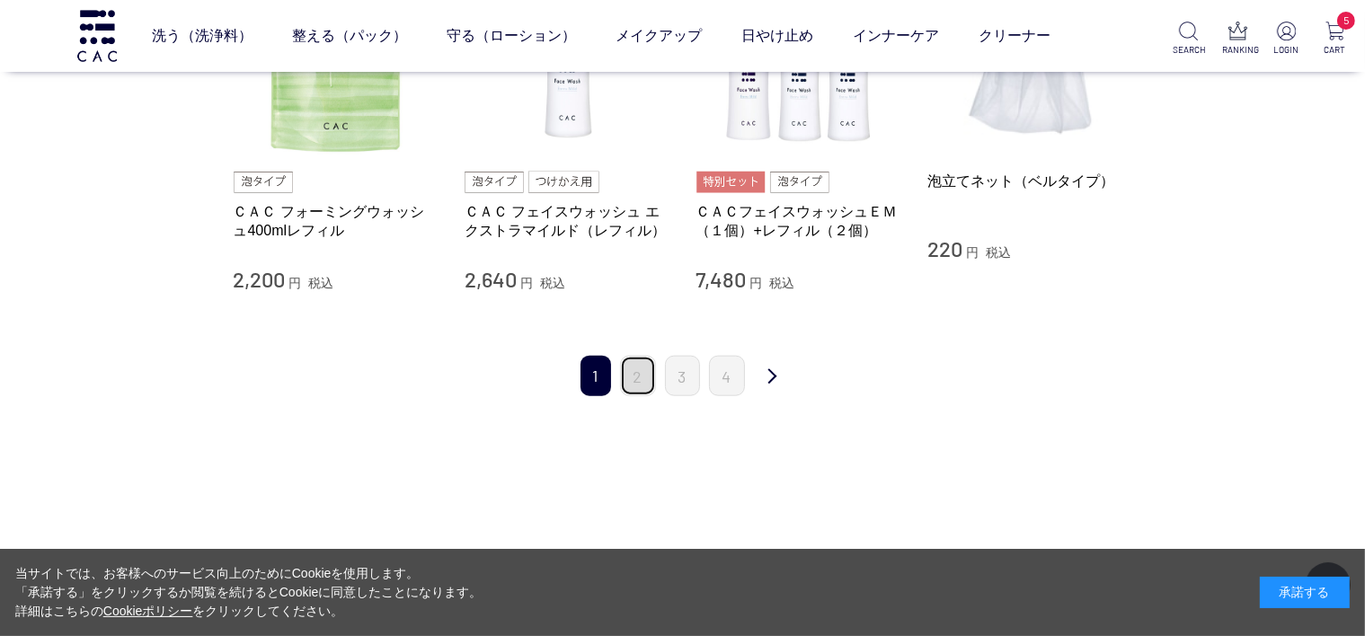
click at [633, 368] on link "2" at bounding box center [638, 376] width 36 height 40
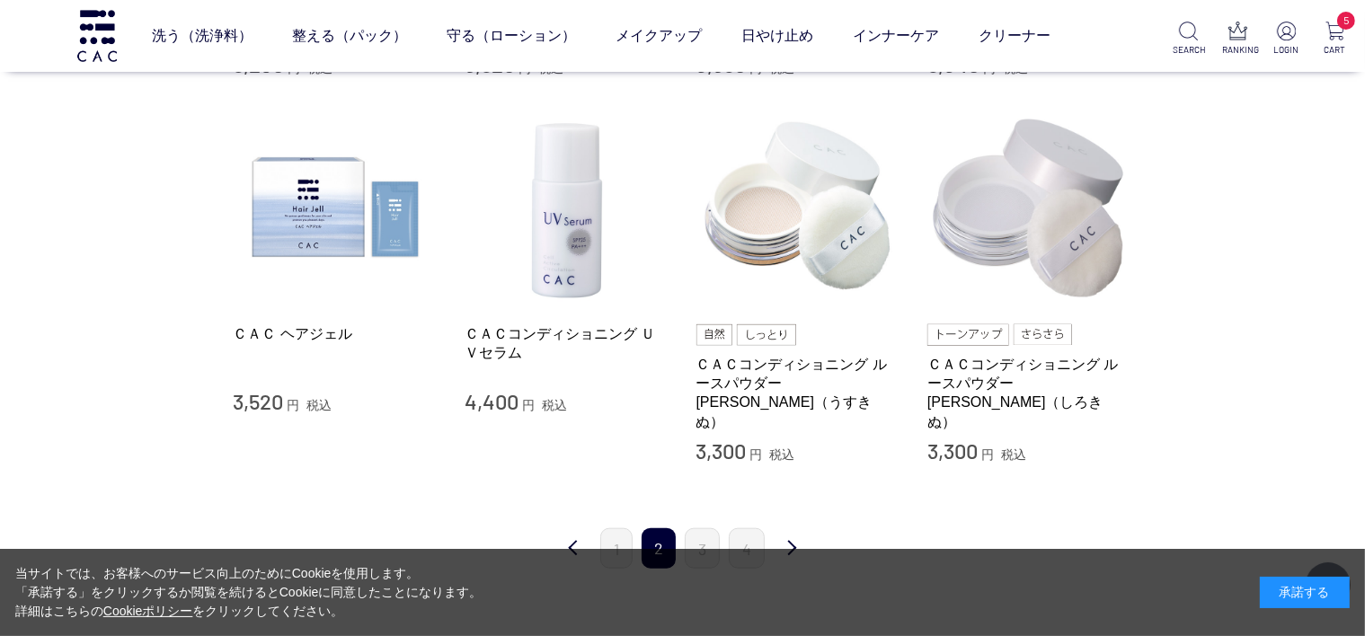
scroll to position [1813, 0]
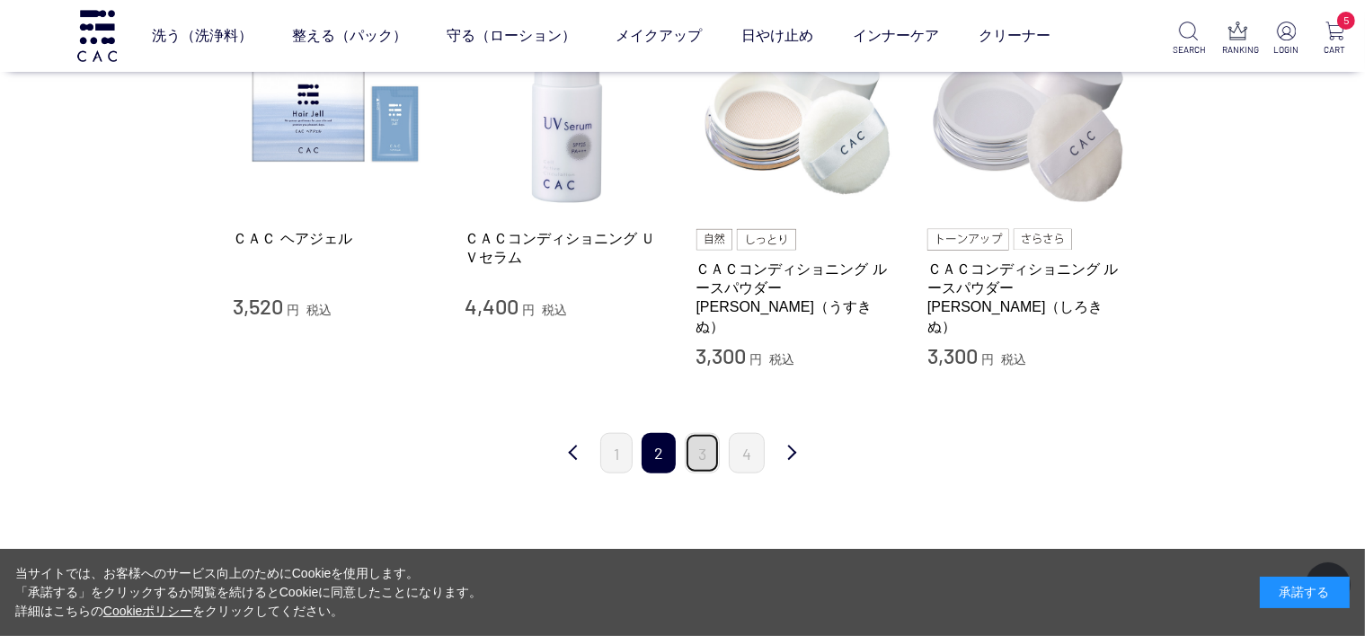
click at [707, 433] on link "3" at bounding box center [702, 453] width 35 height 40
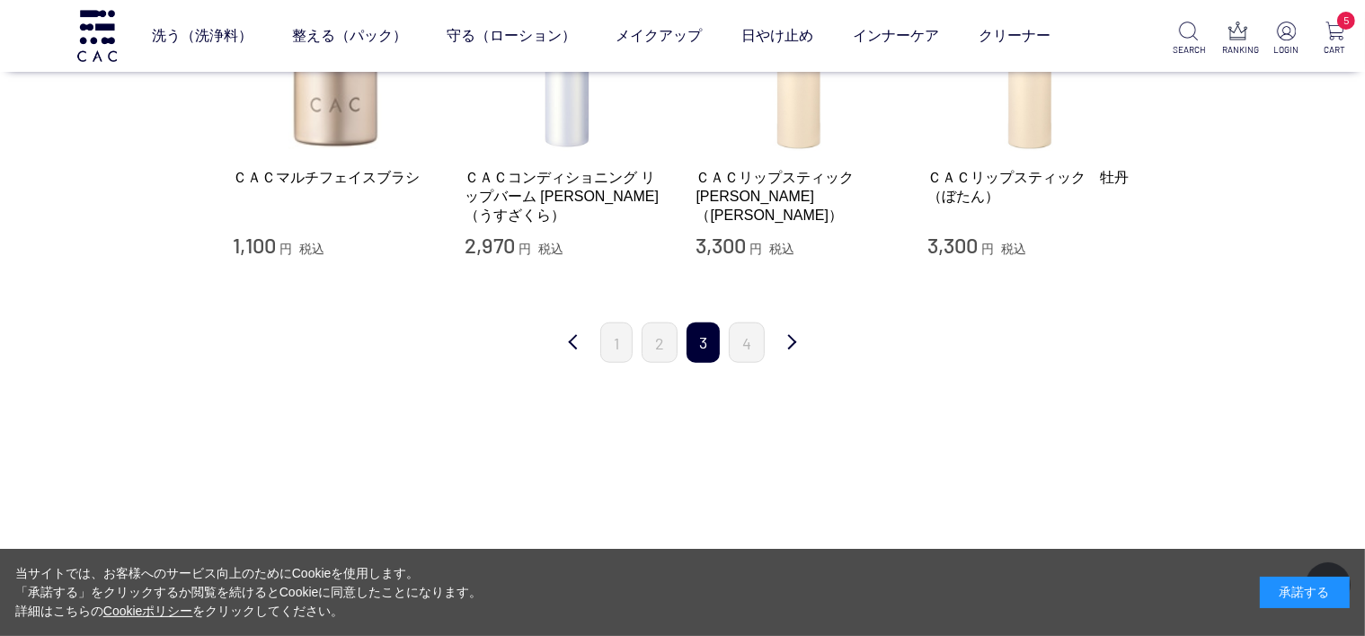
scroll to position [1813, 0]
click at [752, 339] on link "4" at bounding box center [747, 343] width 36 height 40
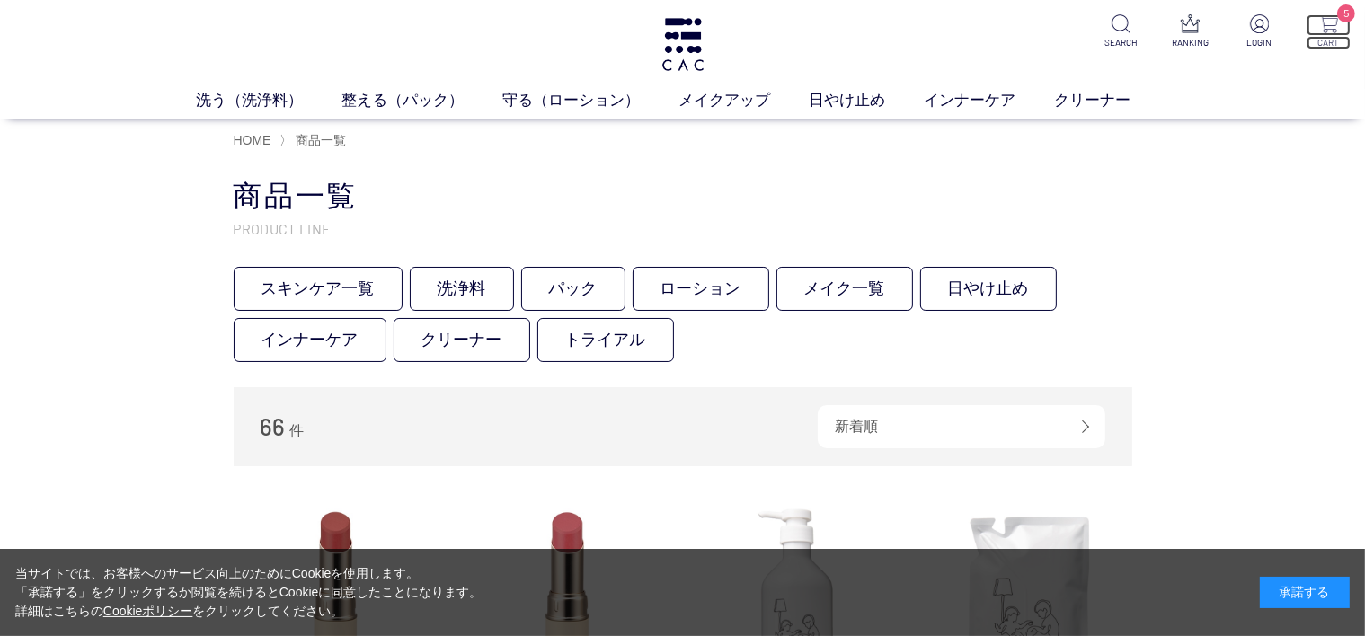
click at [1338, 24] on p "5" at bounding box center [1329, 25] width 44 height 22
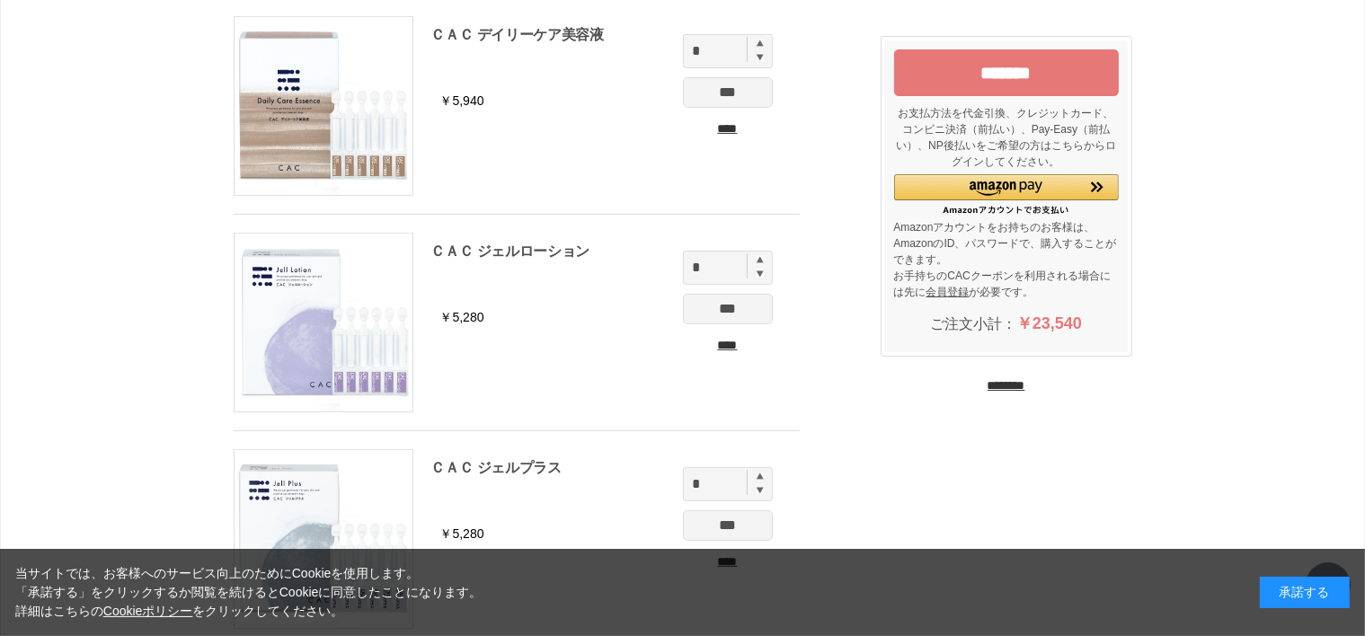
scroll to position [573, 0]
click at [964, 63] on input "*******" at bounding box center [1006, 72] width 225 height 47
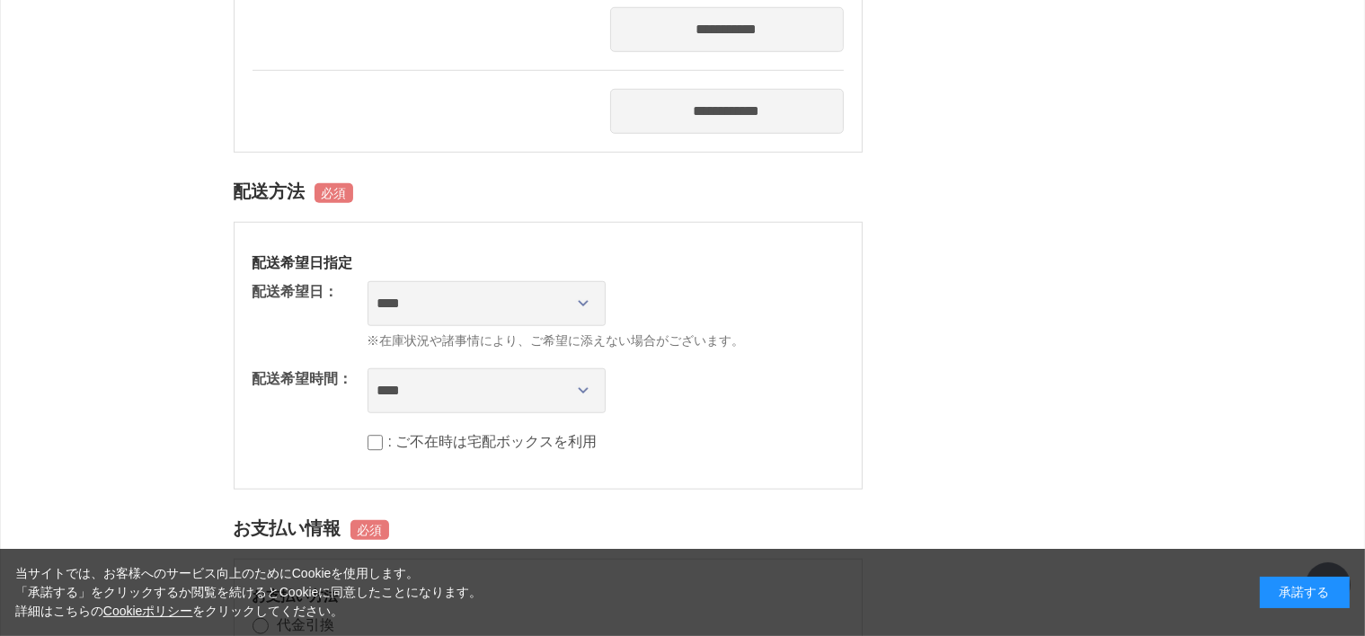
scroll to position [1527, 0]
click at [586, 368] on select "**** *** ****** ****** ****** ******" at bounding box center [487, 390] width 238 height 45
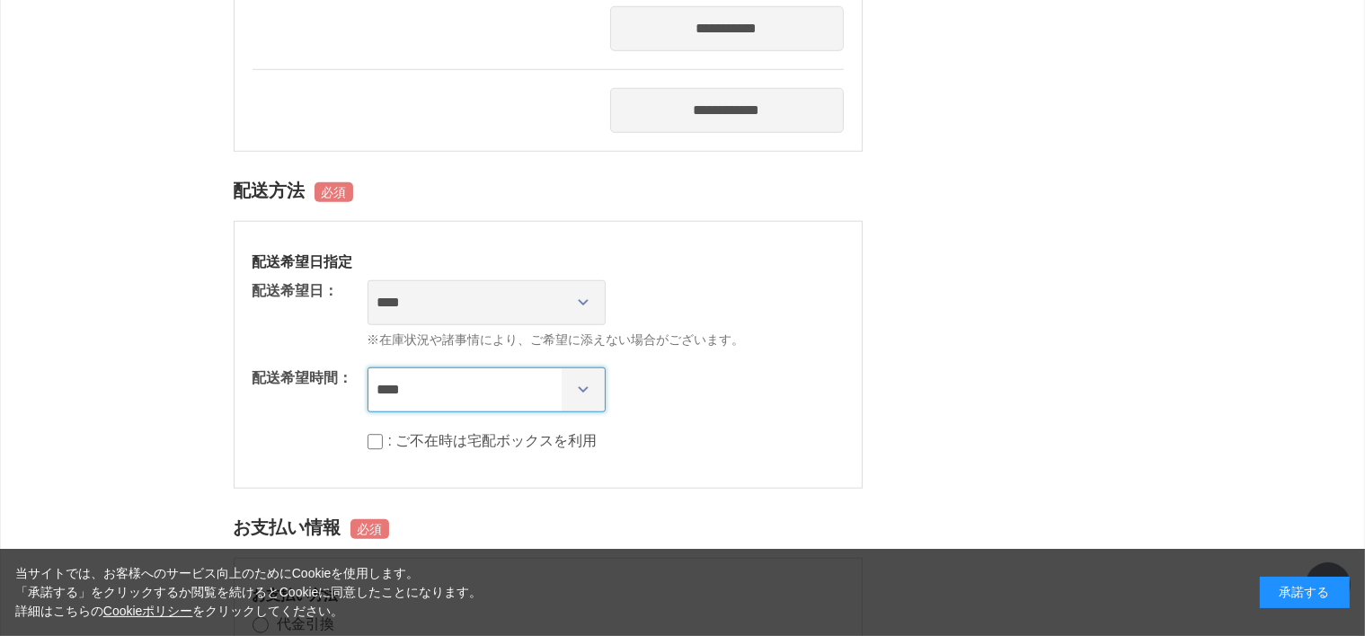
select select "**"
click at [368, 368] on select "**** *** ****** ****** ****** ******" at bounding box center [487, 390] width 238 height 45
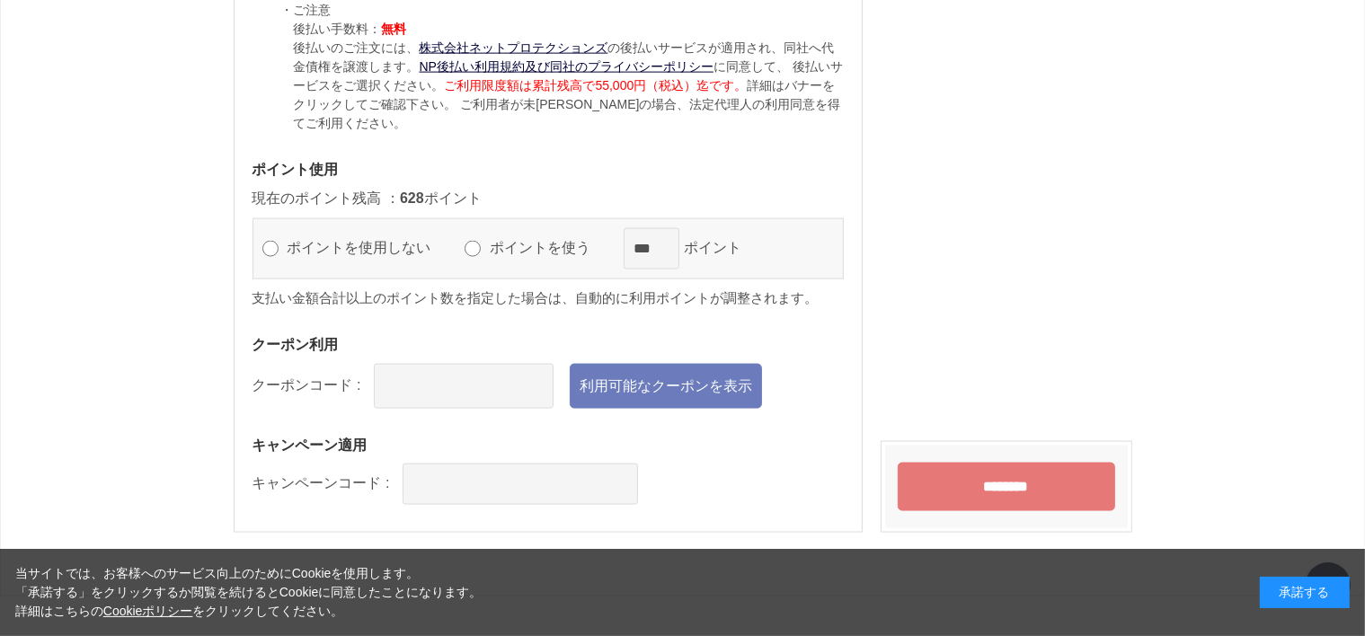
scroll to position [2617, 0]
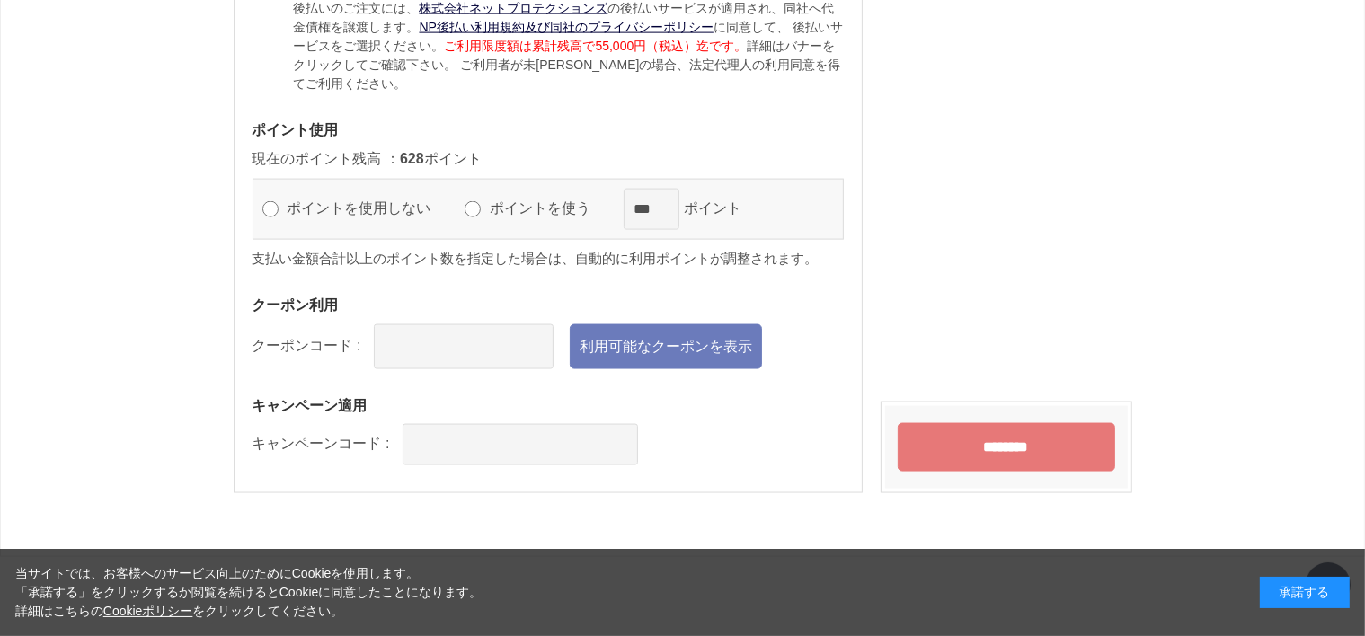
click at [999, 423] on input "********" at bounding box center [1007, 447] width 218 height 49
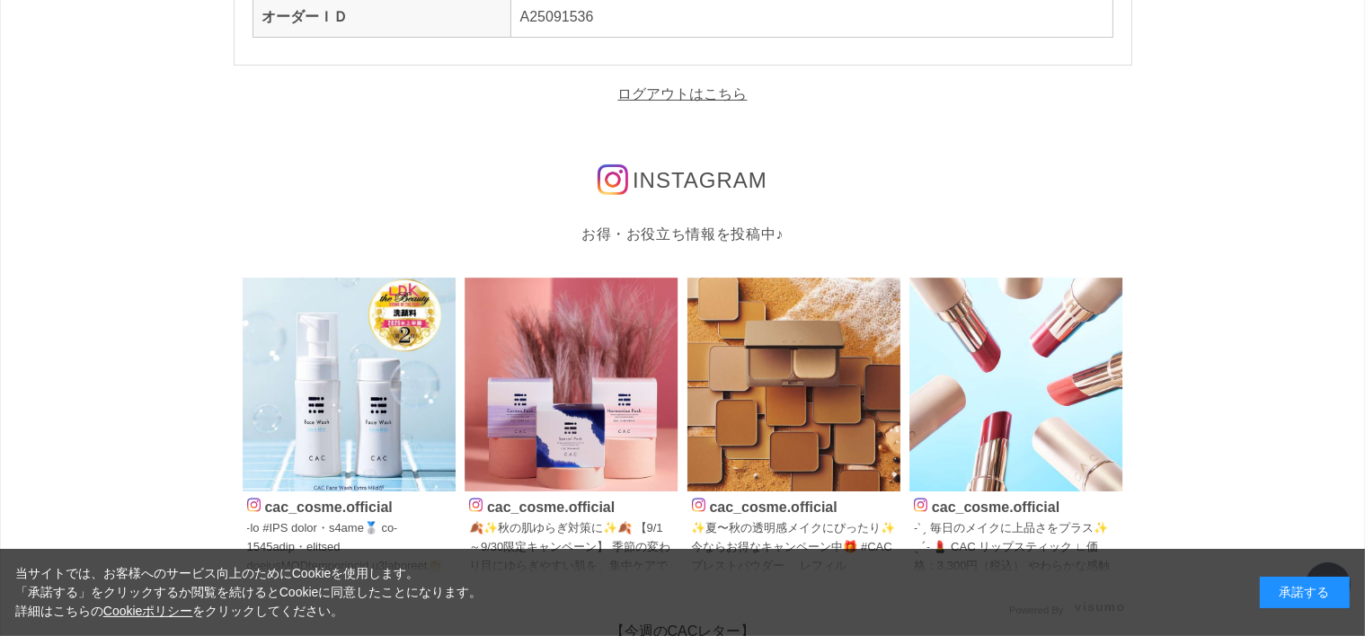
scroll to position [286, 0]
